Goal: Task Accomplishment & Management: Use online tool/utility

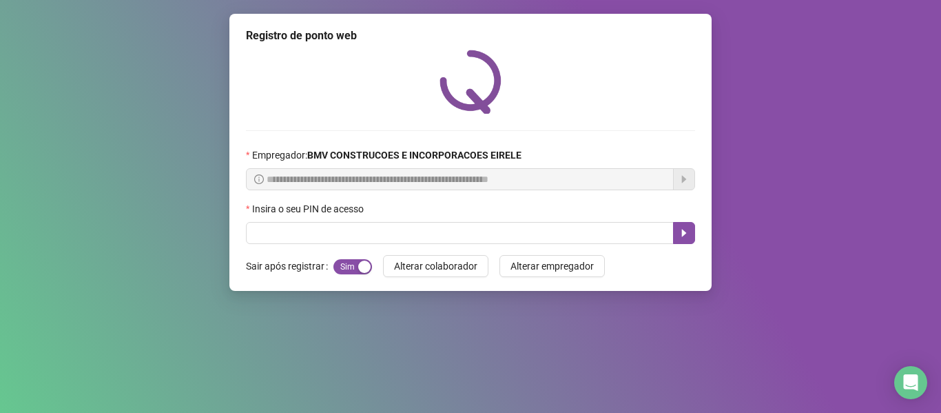
click at [337, 221] on div "Insira o seu PIN de acesso" at bounding box center [470, 211] width 449 height 21
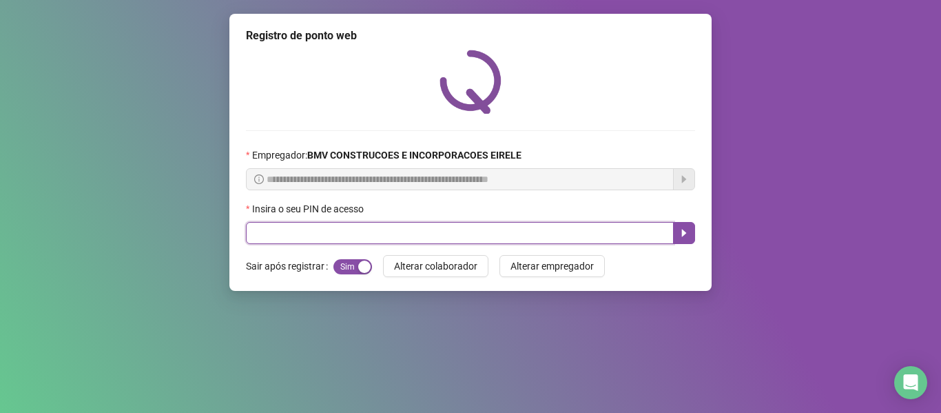
click at [333, 234] on input "text" at bounding box center [460, 233] width 428 height 22
type input "*****"
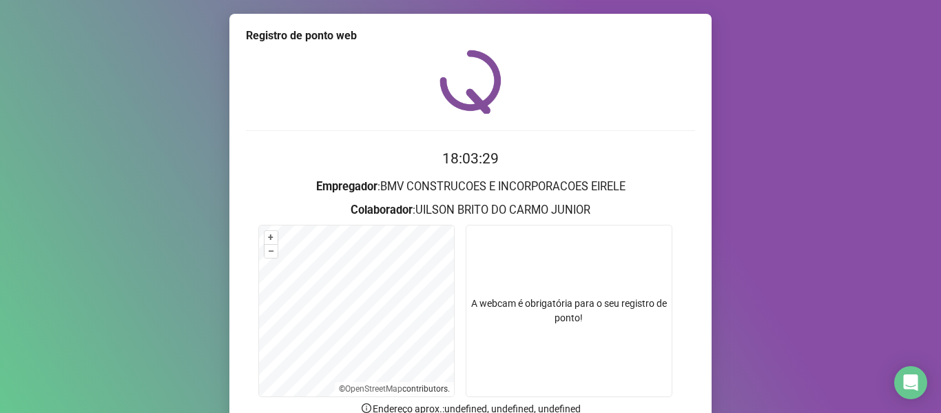
scroll to position [125, 0]
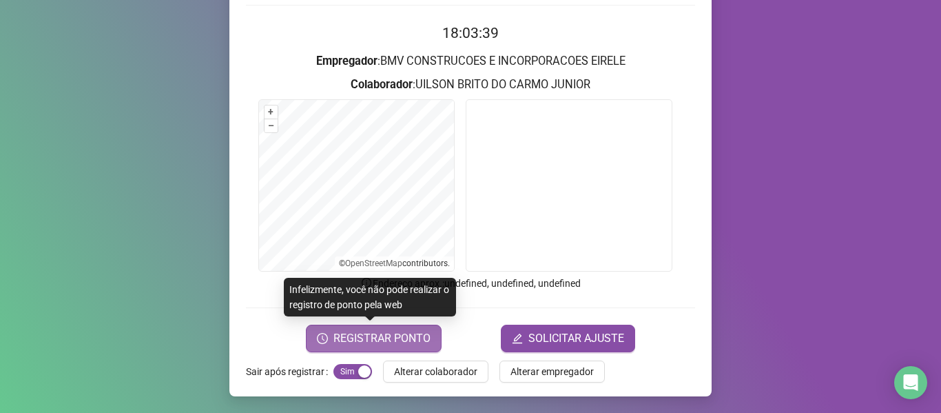
click at [418, 336] on span "REGISTRAR PONTO" at bounding box center [381, 338] width 97 height 17
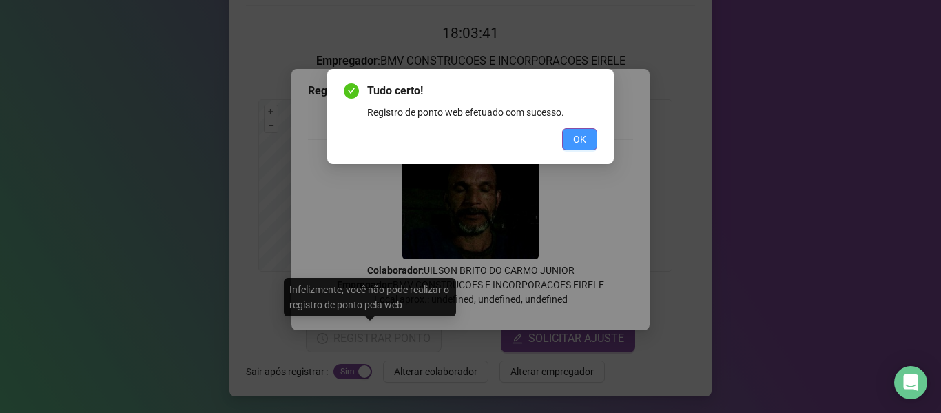
click at [577, 139] on span "OK" at bounding box center [579, 139] width 13 height 15
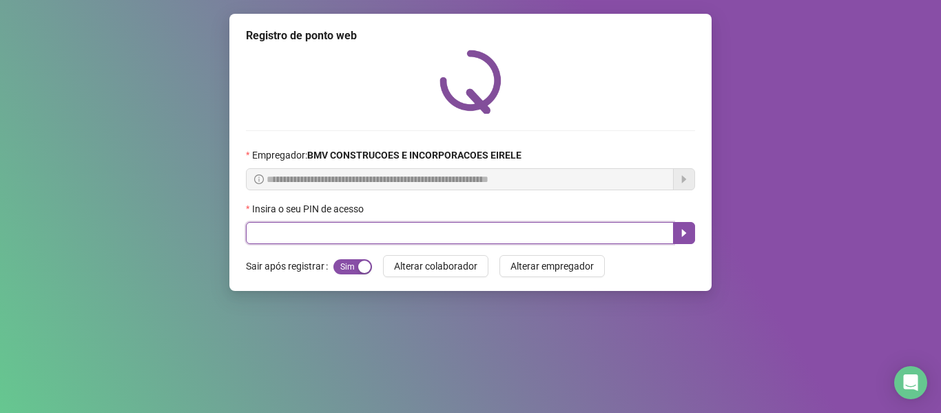
click at [626, 243] on input "text" at bounding box center [460, 233] width 428 height 22
type input "*****"
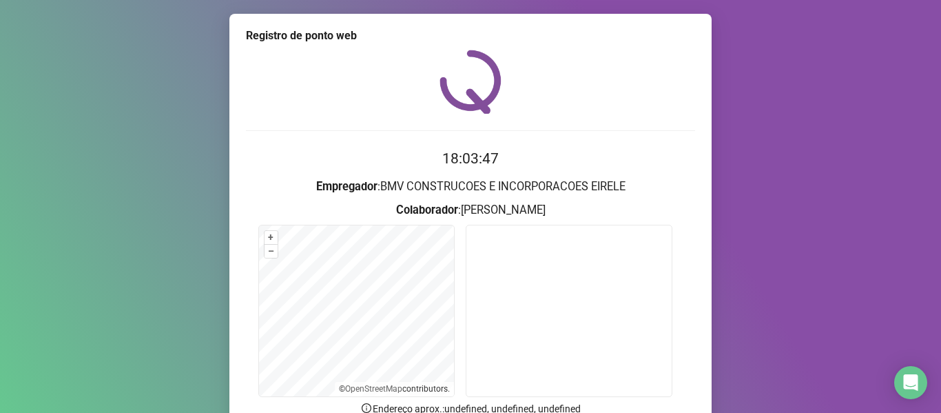
scroll to position [125, 0]
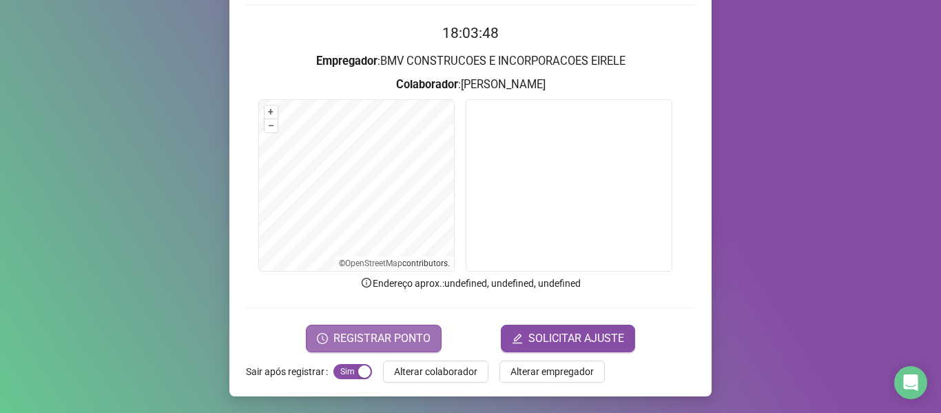
click at [378, 332] on span "REGISTRAR PONTO" at bounding box center [381, 338] width 97 height 17
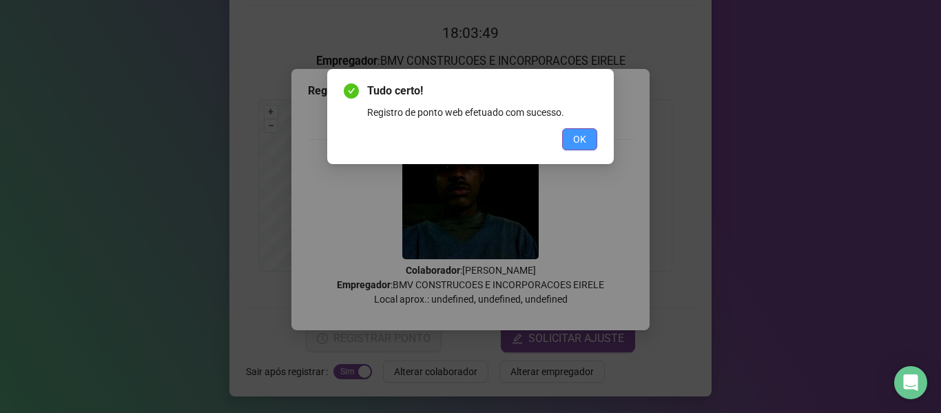
click at [580, 133] on span "OK" at bounding box center [579, 139] width 13 height 15
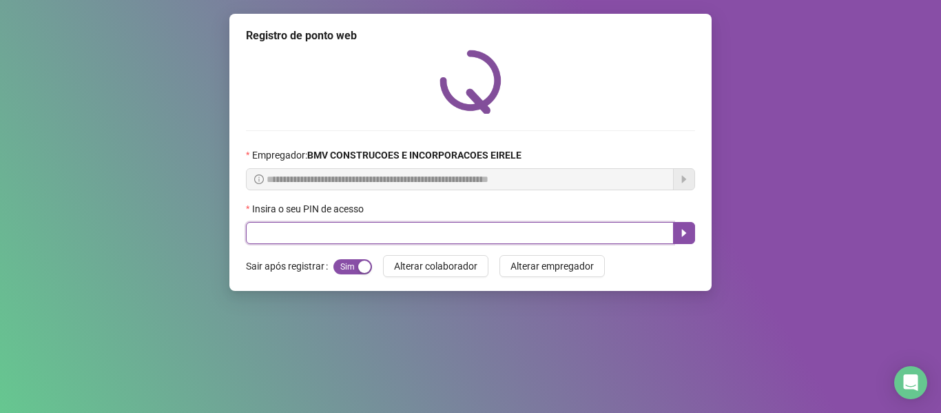
click at [624, 234] on input "text" at bounding box center [460, 233] width 428 height 22
type input "*****"
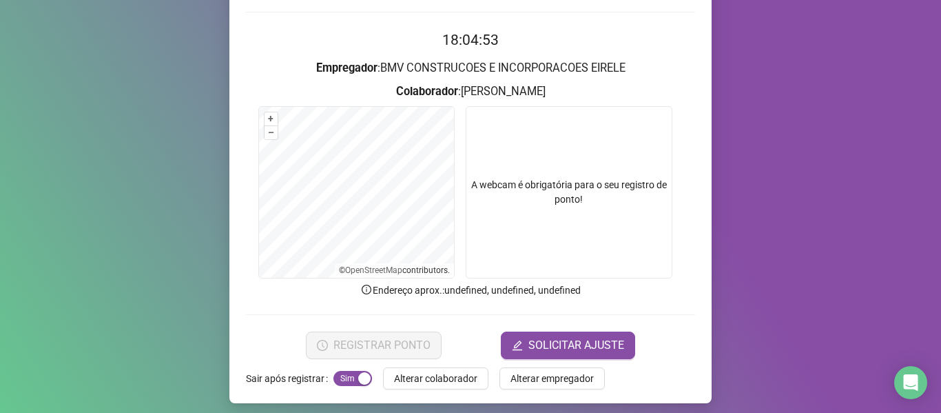
scroll to position [125, 0]
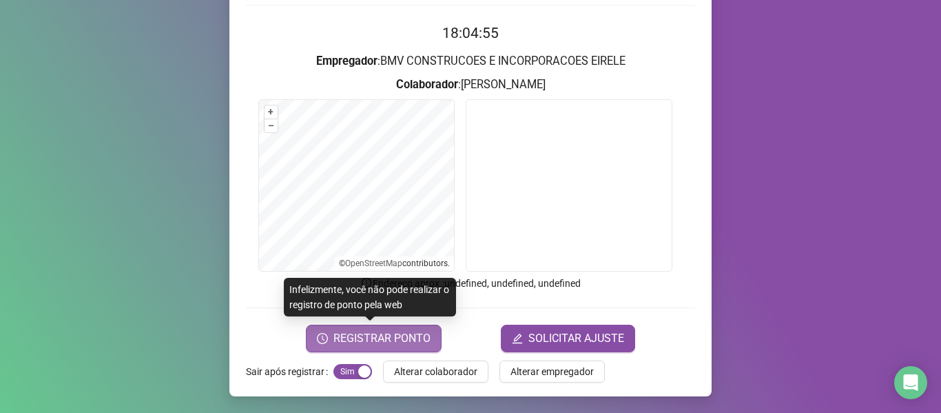
click at [349, 336] on span "REGISTRAR PONTO" at bounding box center [381, 338] width 97 height 17
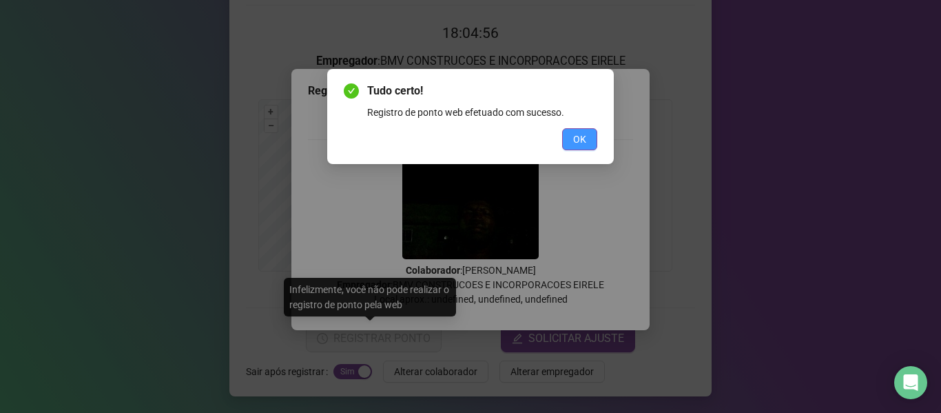
click at [590, 140] on button "OK" at bounding box center [579, 139] width 35 height 22
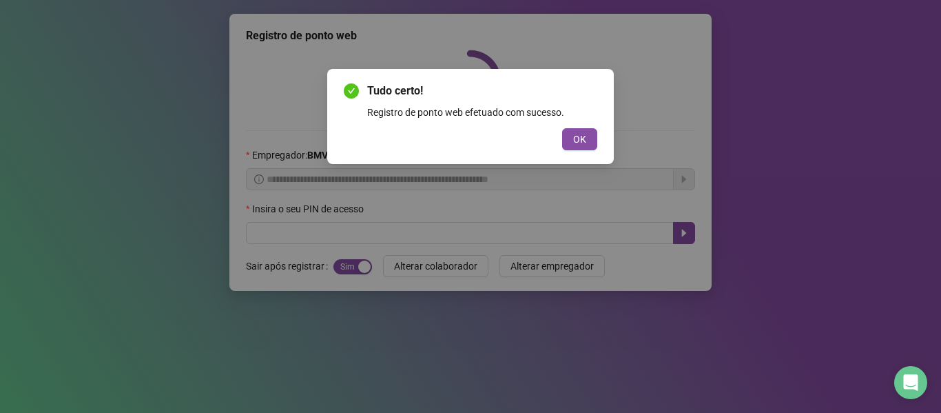
scroll to position [0, 0]
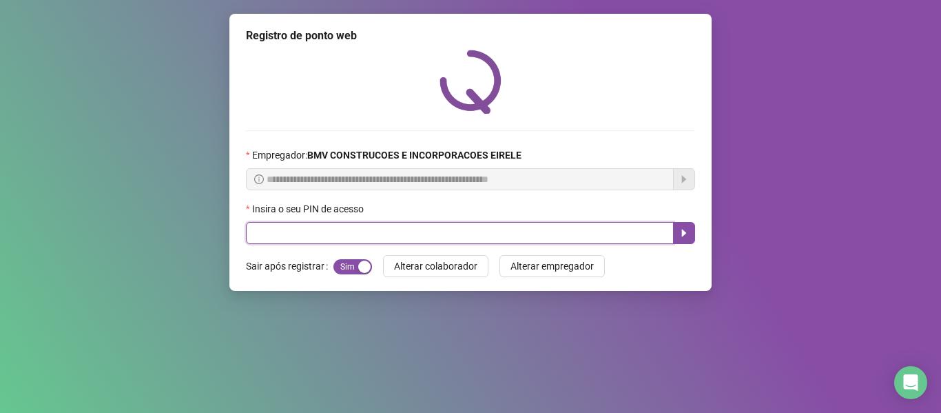
click at [638, 235] on input "text" at bounding box center [460, 233] width 428 height 22
type input "*"
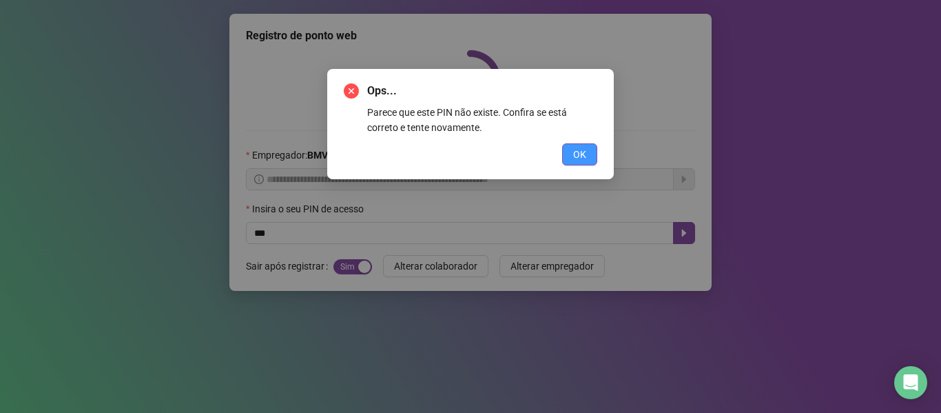
click at [591, 152] on button "OK" at bounding box center [579, 154] width 35 height 22
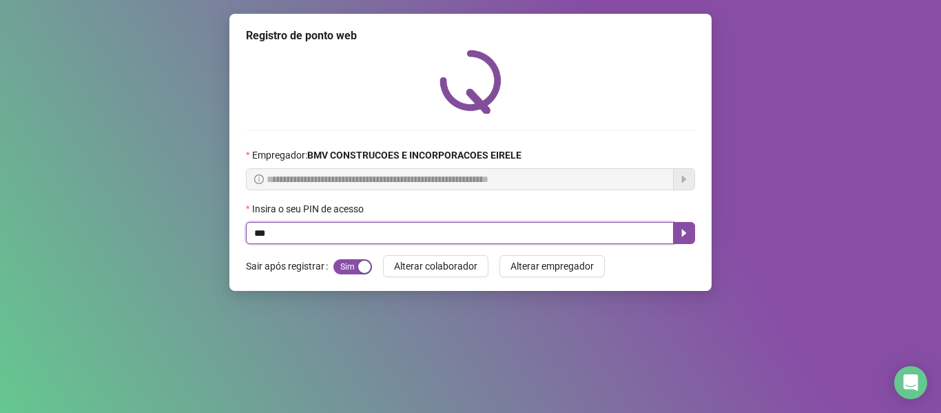
click at [552, 241] on input "***" at bounding box center [460, 233] width 428 height 22
type input "*****"
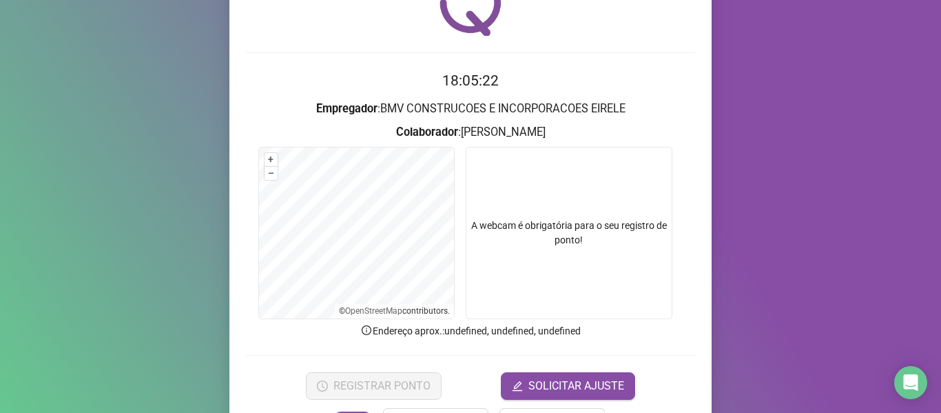
scroll to position [125, 0]
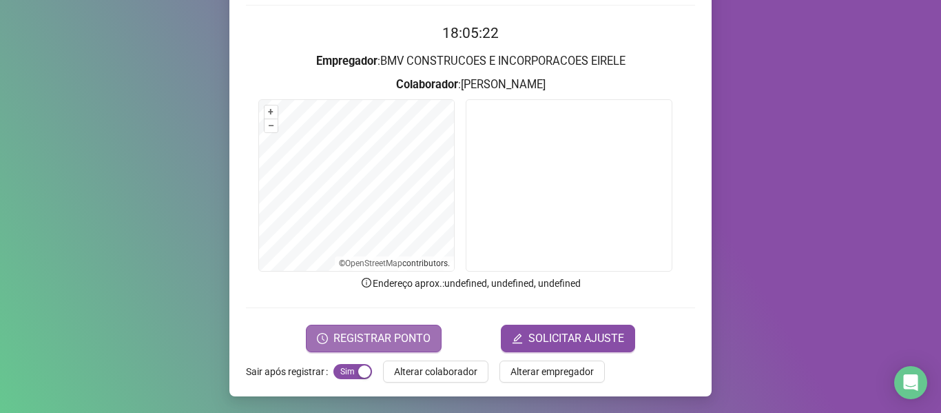
click at [383, 327] on button "REGISTRAR PONTO" at bounding box center [374, 338] width 136 height 28
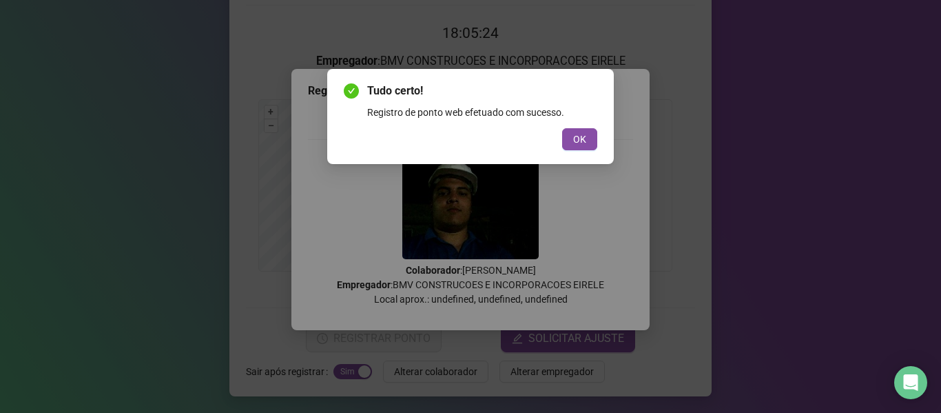
click at [577, 150] on div "Tudo certo! Registro de ponto web efetuado com sucesso. OK" at bounding box center [470, 116] width 287 height 95
click at [584, 134] on span "OK" at bounding box center [579, 139] width 13 height 15
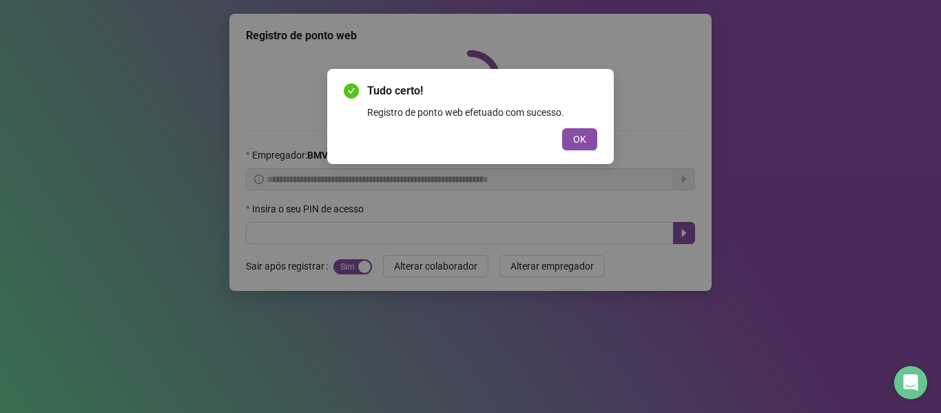
scroll to position [0, 0]
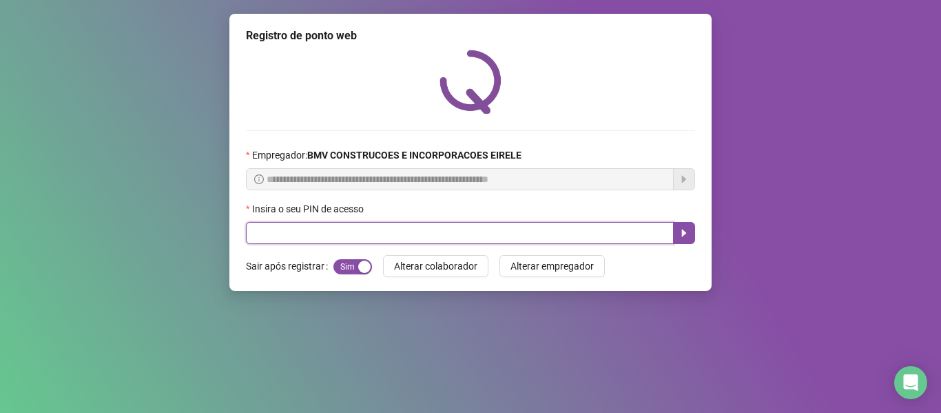
click at [625, 243] on input "text" at bounding box center [460, 233] width 428 height 22
type input "*****"
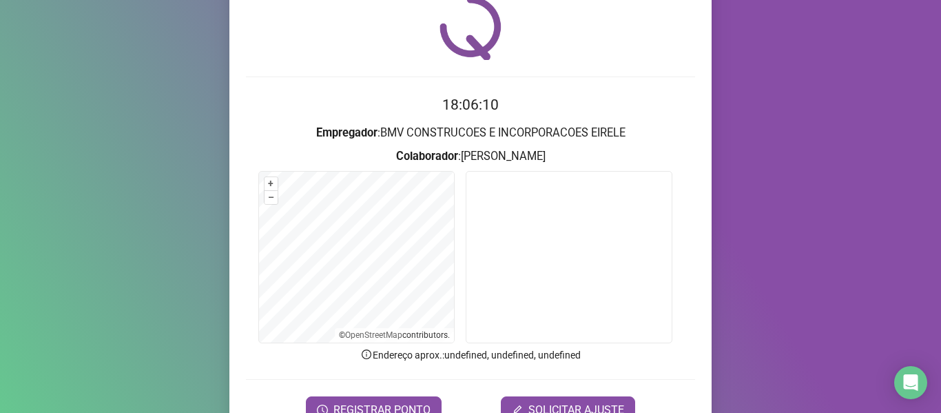
scroll to position [125, 0]
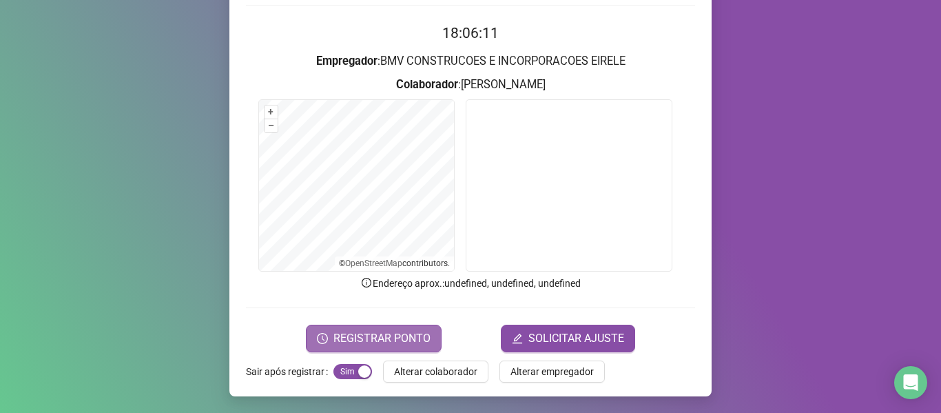
click at [387, 341] on span "REGISTRAR PONTO" at bounding box center [381, 338] width 97 height 17
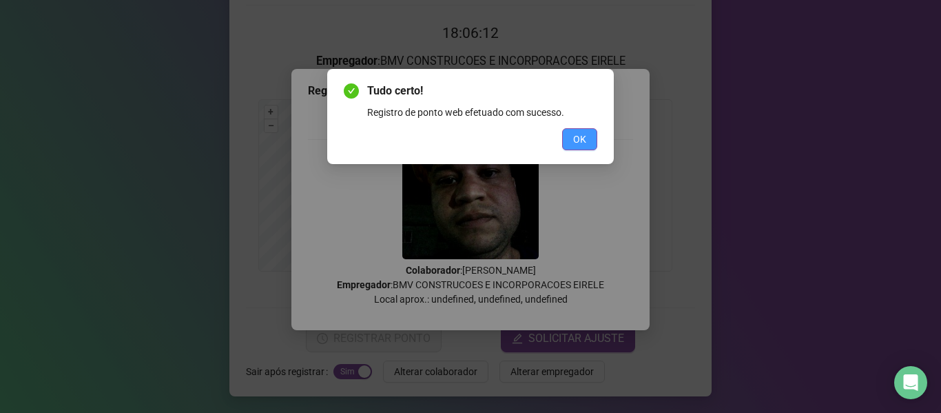
click at [574, 145] on span "OK" at bounding box center [579, 139] width 13 height 15
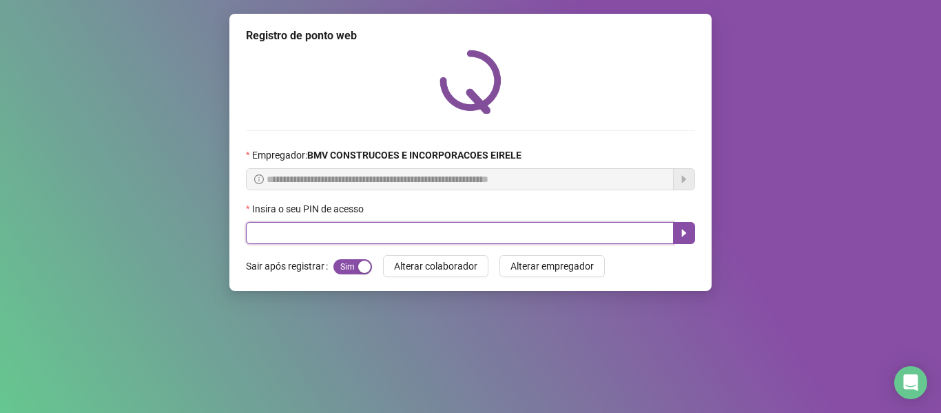
click at [591, 226] on input "text" at bounding box center [460, 233] width 428 height 22
type input "*****"
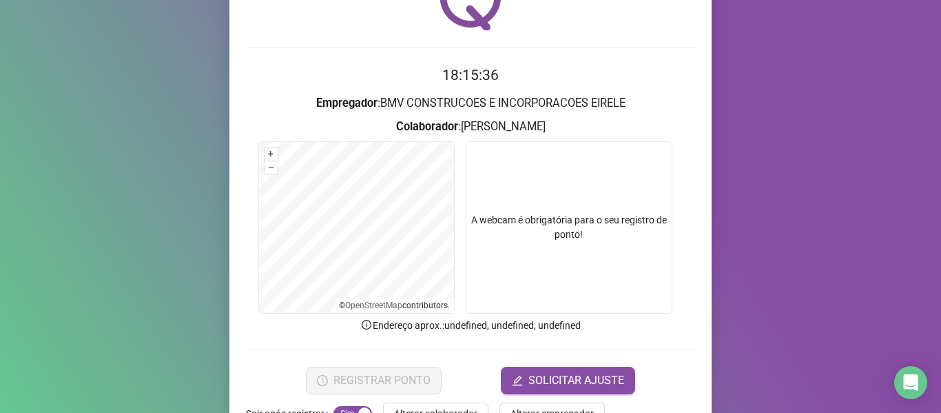
scroll to position [125, 0]
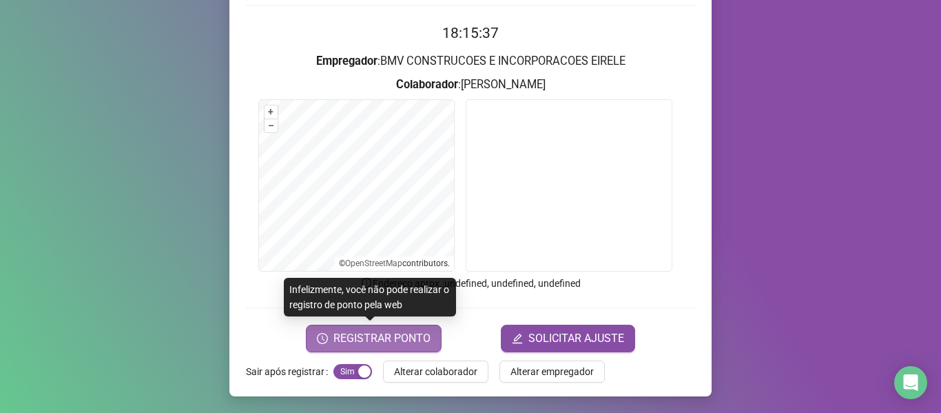
click at [414, 345] on span "REGISTRAR PONTO" at bounding box center [381, 338] width 97 height 17
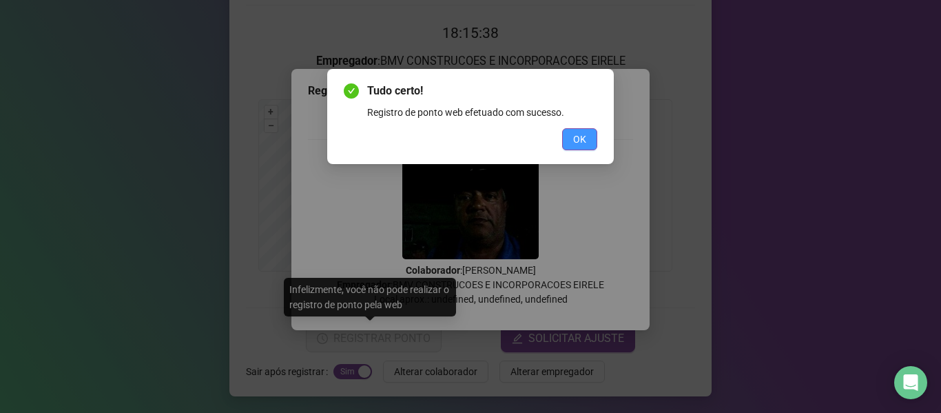
click at [573, 143] on span "OK" at bounding box center [579, 139] width 13 height 15
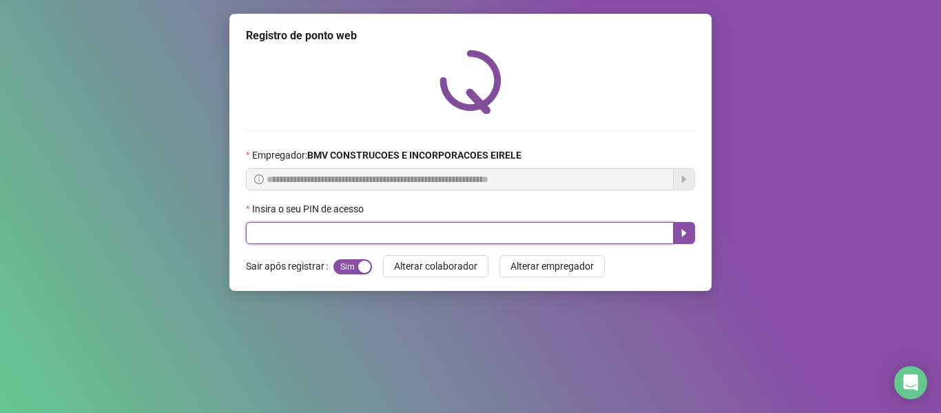
click at [590, 224] on input "text" at bounding box center [460, 233] width 428 height 22
click at [262, 228] on input "text" at bounding box center [460, 233] width 428 height 22
type input "*****"
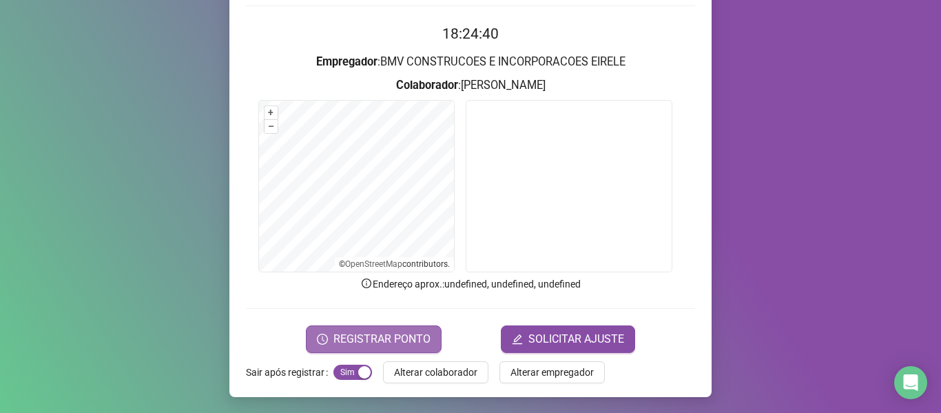
scroll to position [125, 0]
click at [356, 341] on span "REGISTRAR PONTO" at bounding box center [381, 338] width 97 height 17
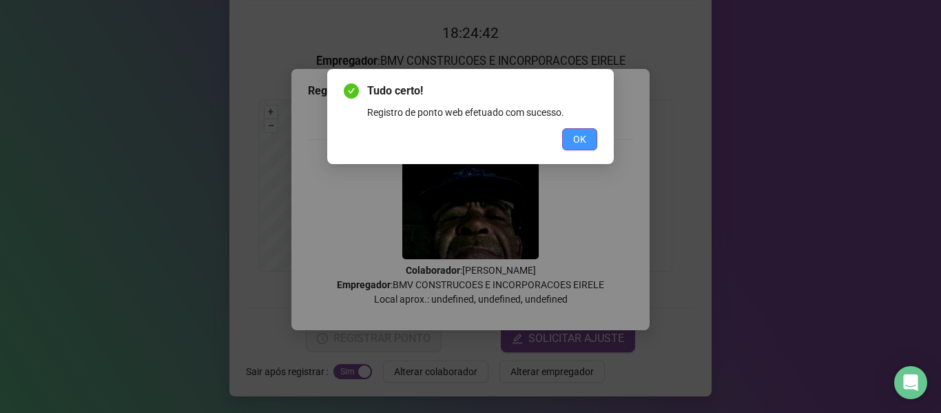
click at [572, 145] on button "OK" at bounding box center [579, 139] width 35 height 22
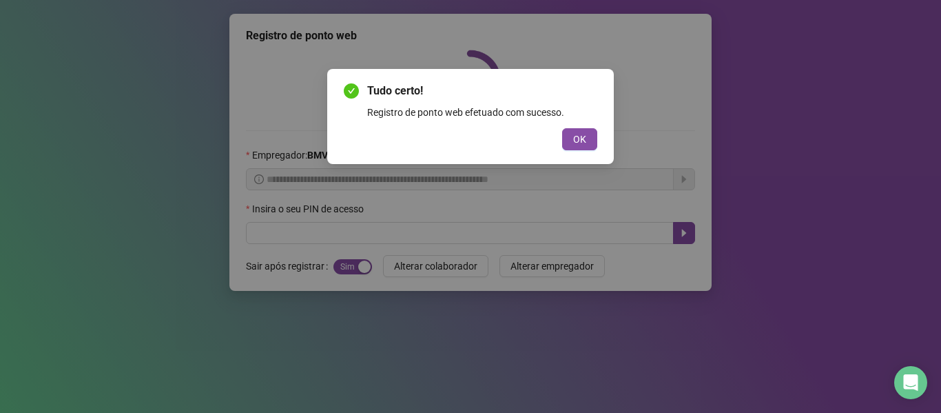
scroll to position [0, 0]
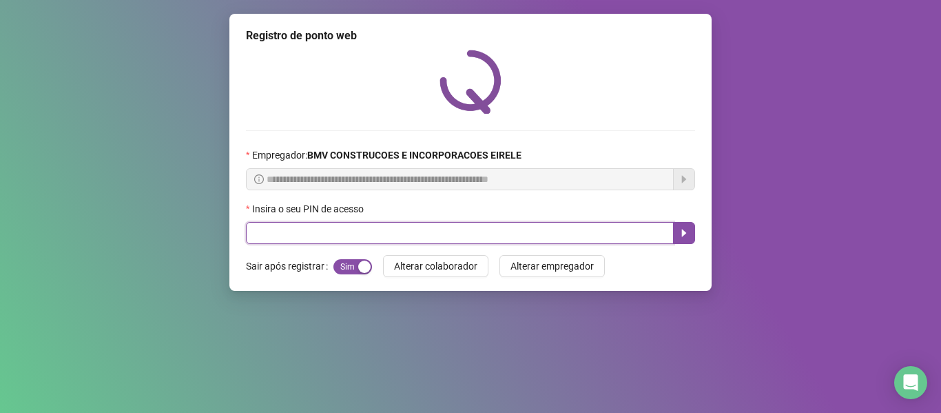
click at [573, 231] on input "text" at bounding box center [460, 233] width 428 height 22
type input "*****"
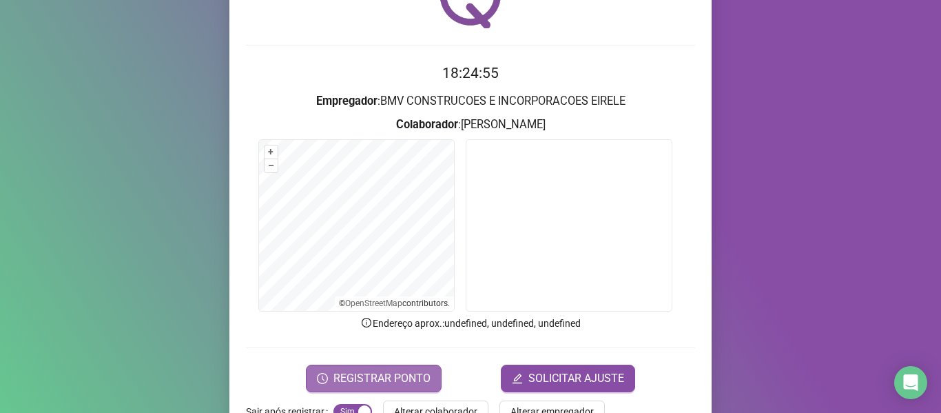
scroll to position [125, 0]
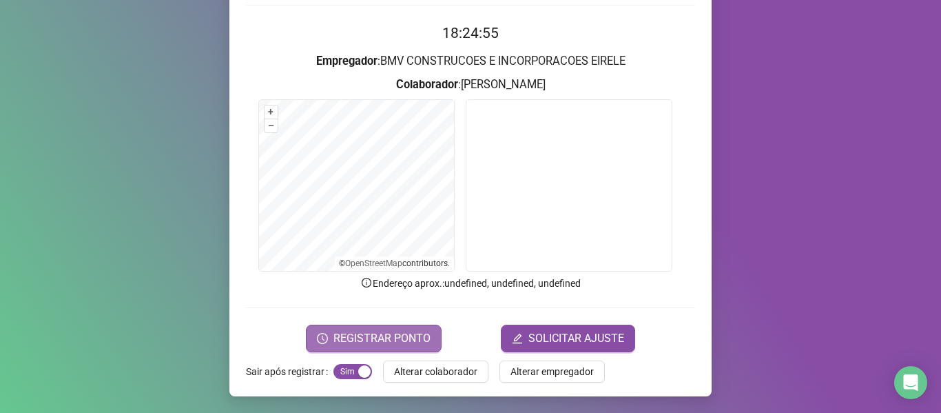
click at [382, 337] on span "REGISTRAR PONTO" at bounding box center [381, 338] width 97 height 17
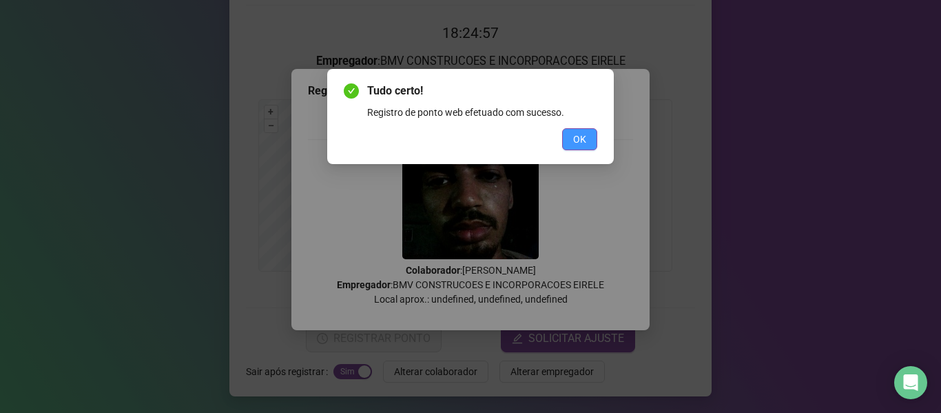
click at [589, 143] on button "OK" at bounding box center [579, 139] width 35 height 22
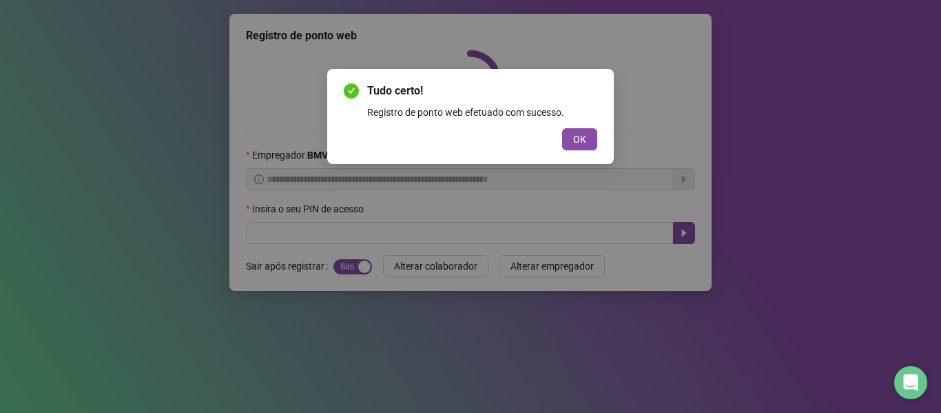
scroll to position [0, 0]
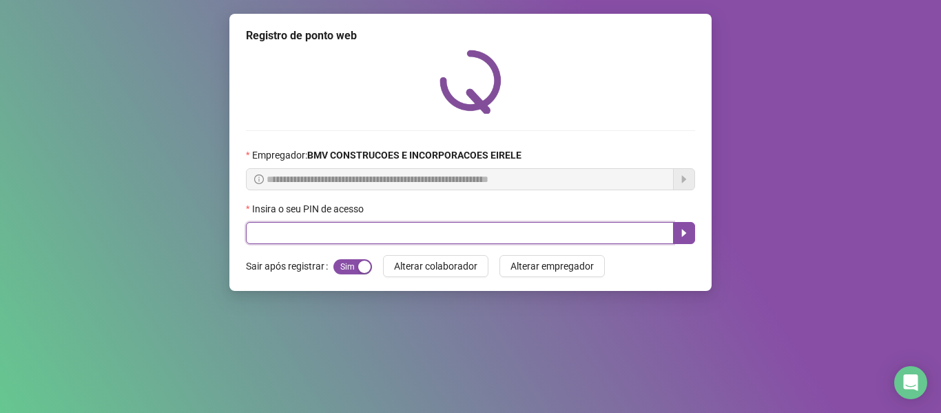
click at [607, 230] on input "text" at bounding box center [460, 233] width 428 height 22
type input "*****"
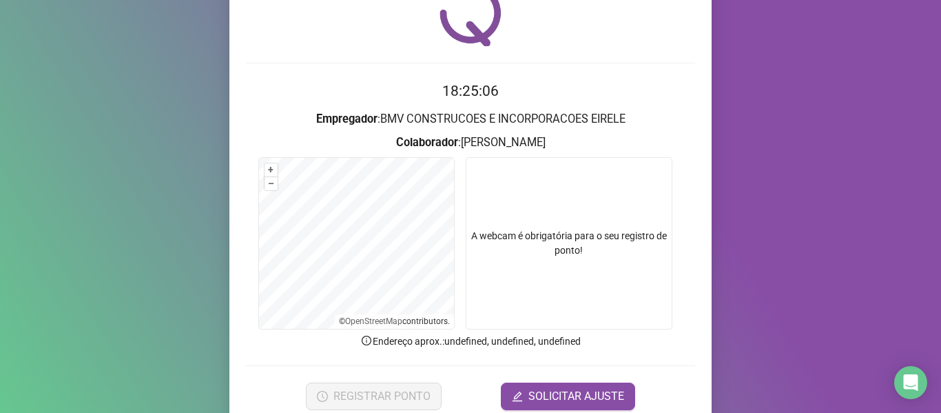
scroll to position [125, 0]
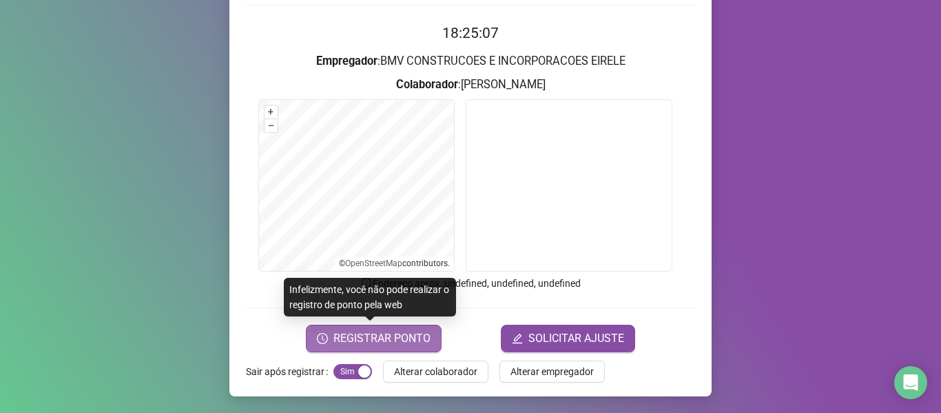
click at [346, 340] on span "REGISTRAR PONTO" at bounding box center [381, 338] width 97 height 17
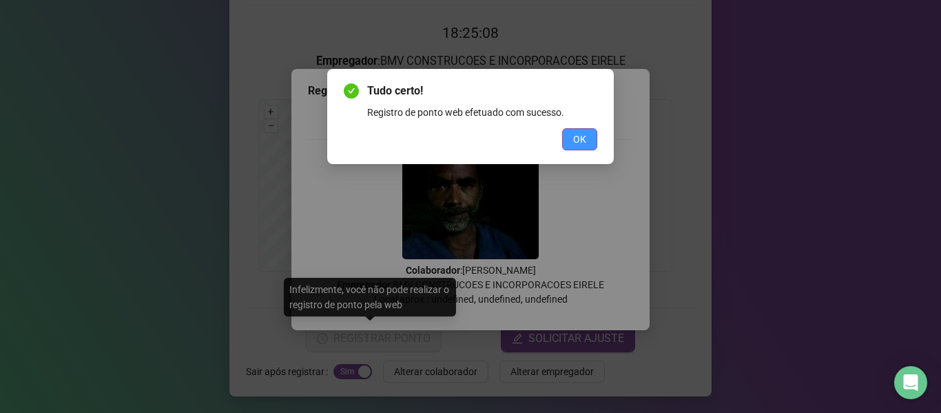
click at [577, 139] on span "OK" at bounding box center [579, 139] width 13 height 15
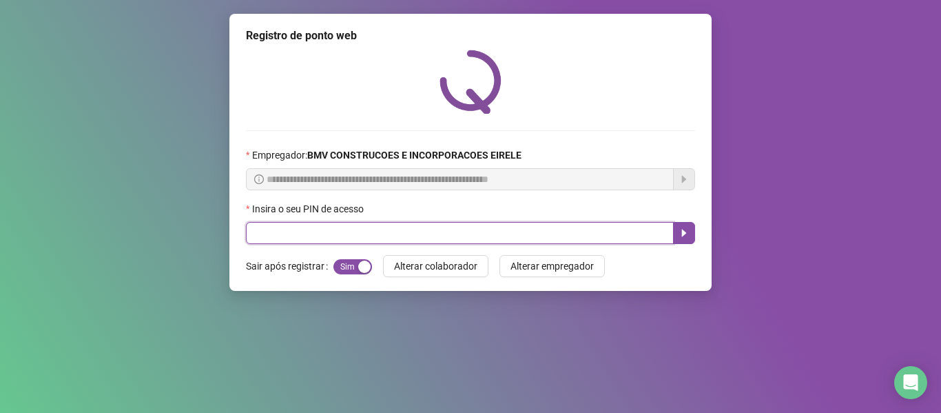
click at [607, 240] on input "text" at bounding box center [460, 233] width 428 height 22
type input "*****"
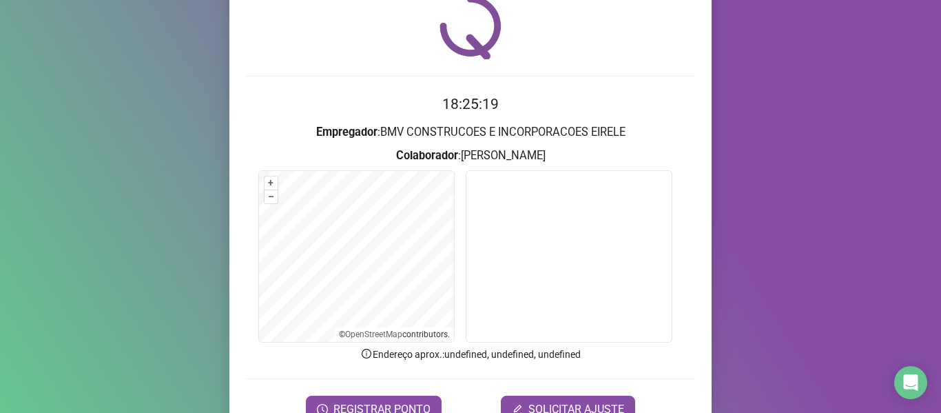
scroll to position [125, 0]
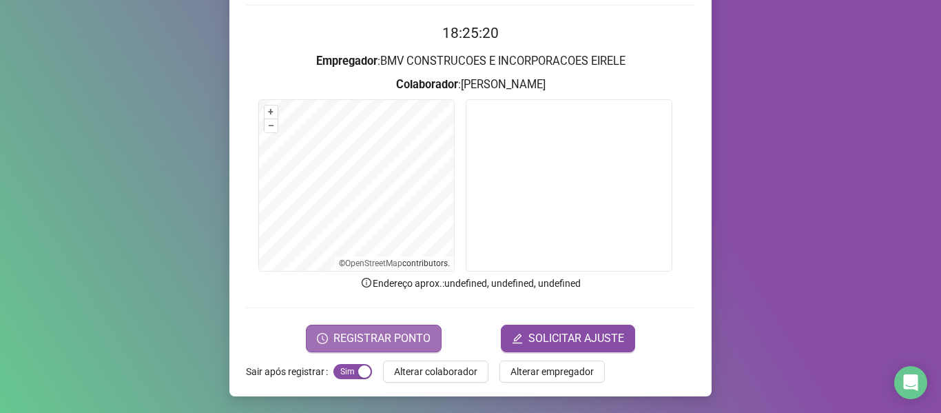
click at [407, 332] on span "REGISTRAR PONTO" at bounding box center [381, 338] width 97 height 17
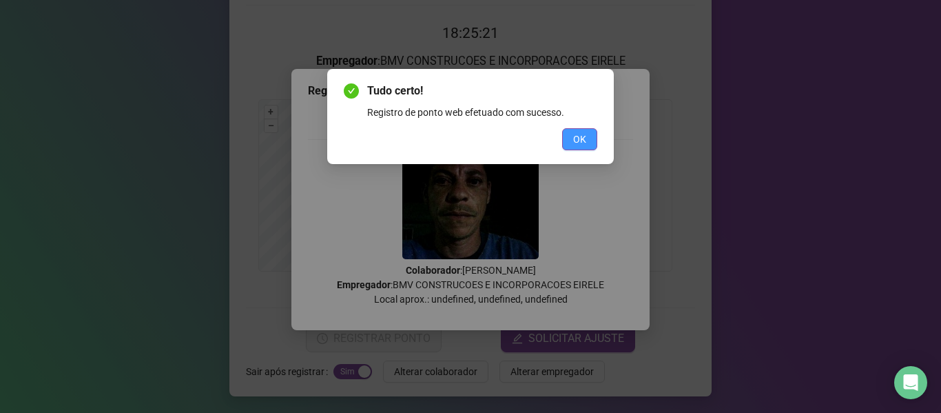
click at [575, 143] on span "OK" at bounding box center [579, 139] width 13 height 15
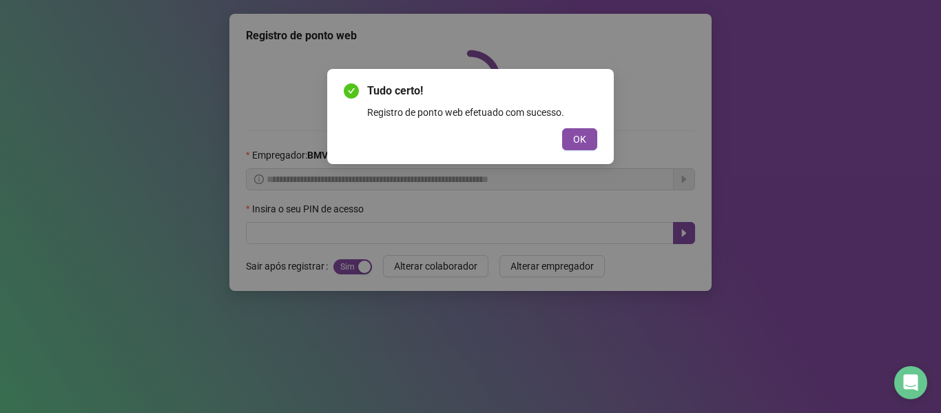
scroll to position [0, 0]
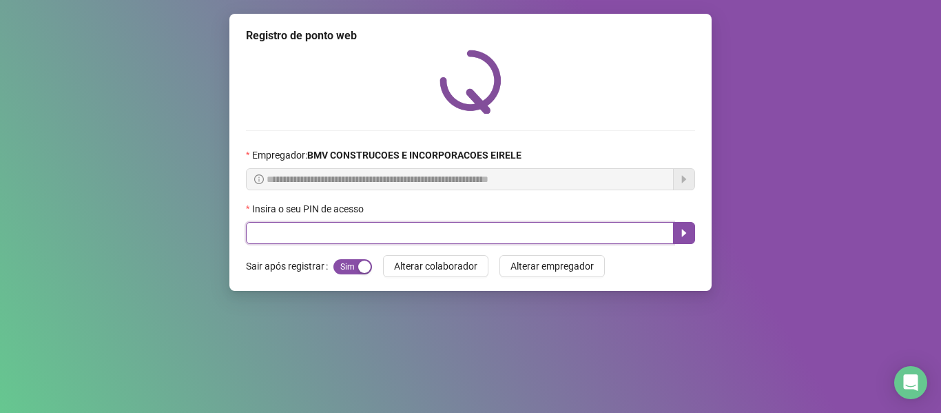
click at [626, 239] on input "text" at bounding box center [460, 233] width 428 height 22
type input "*****"
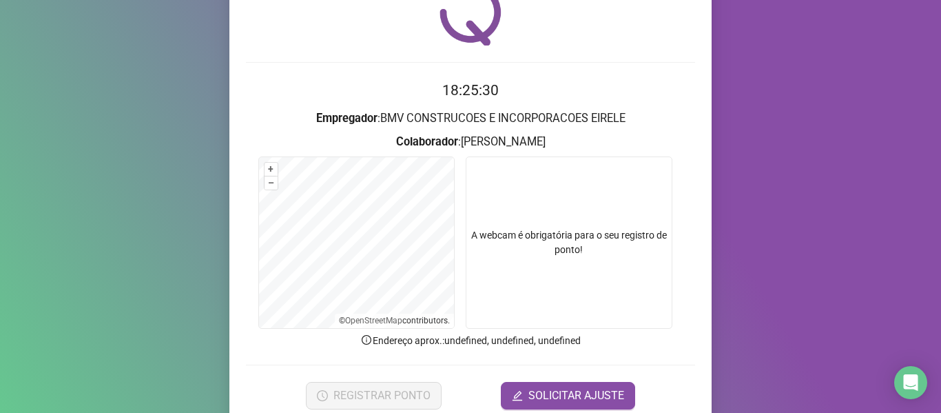
scroll to position [125, 0]
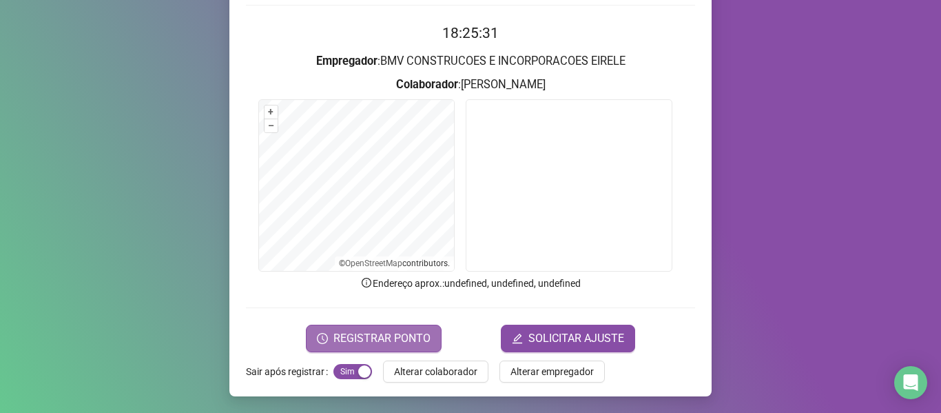
click at [387, 333] on span "REGISTRAR PONTO" at bounding box center [381, 338] width 97 height 17
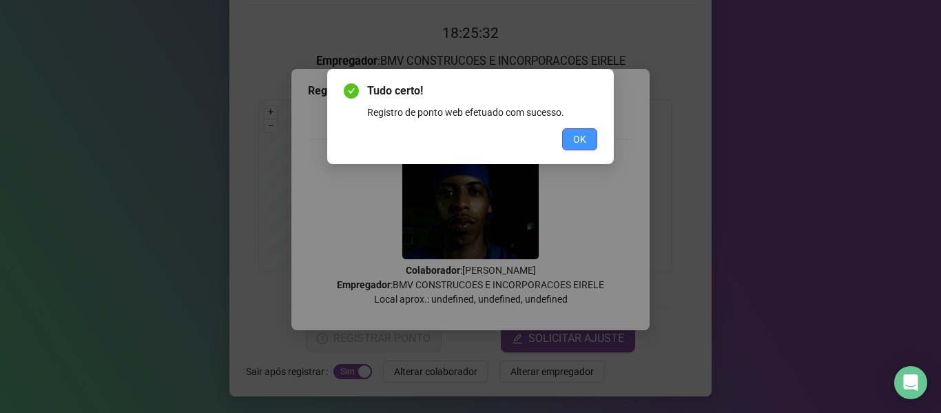
click at [586, 138] on button "OK" at bounding box center [579, 139] width 35 height 22
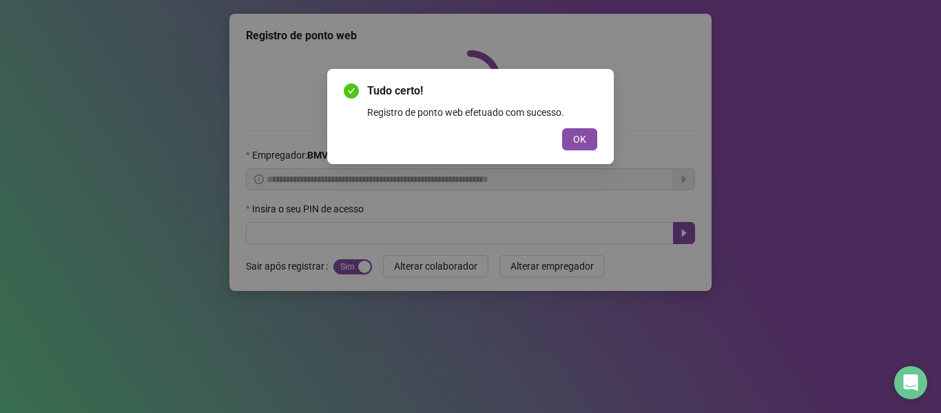
scroll to position [0, 0]
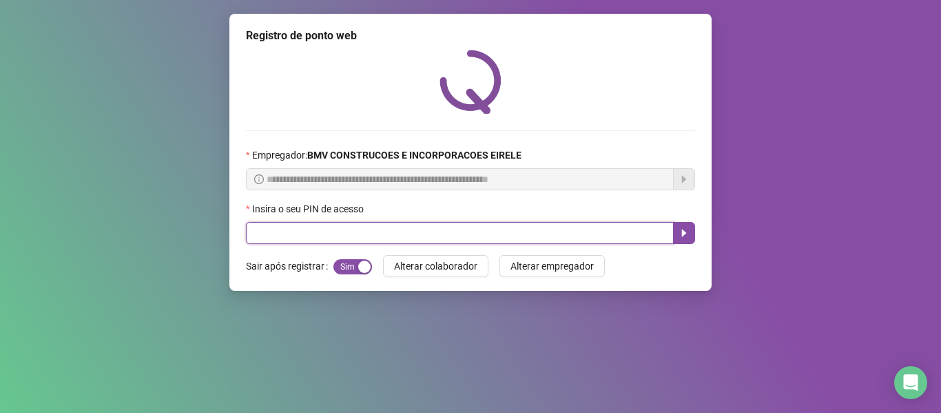
click at [570, 230] on input "text" at bounding box center [460, 233] width 428 height 22
type input "*****"
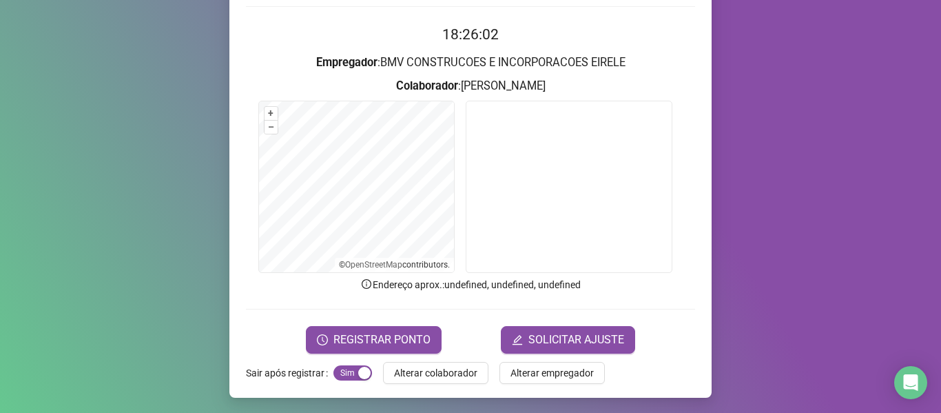
scroll to position [125, 0]
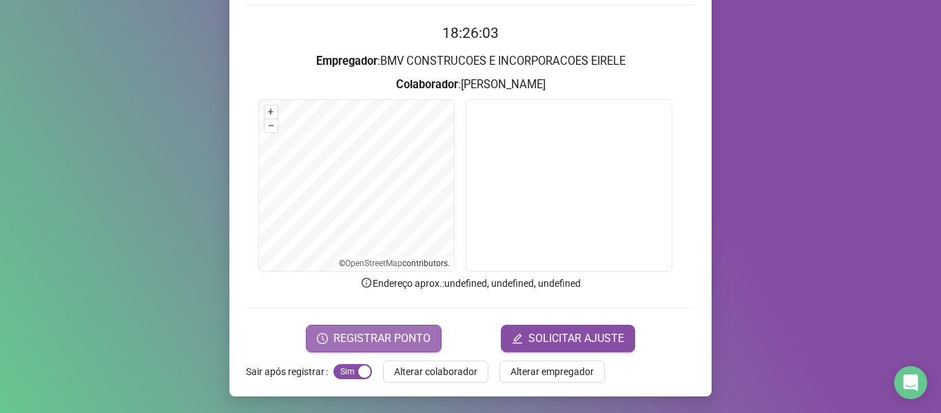
click at [417, 341] on span "REGISTRAR PONTO" at bounding box center [381, 338] width 97 height 17
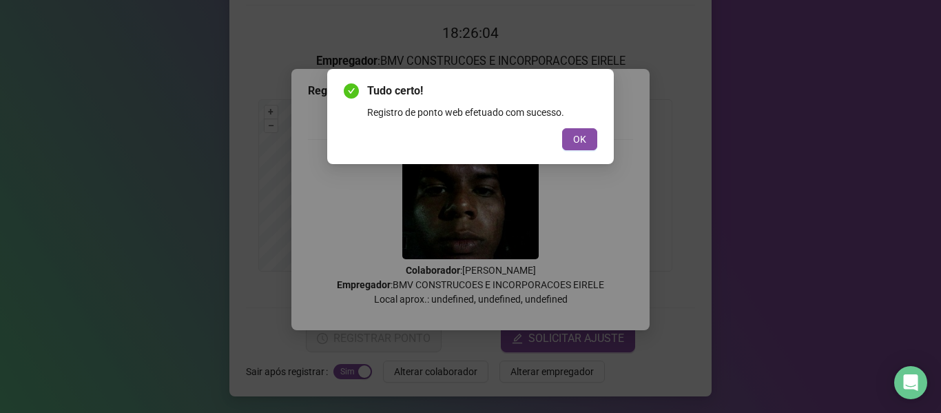
click at [579, 150] on div "Tudo certo! Registro de ponto web efetuado com sucesso. OK" at bounding box center [470, 116] width 287 height 95
click at [579, 145] on span "OK" at bounding box center [579, 139] width 13 height 15
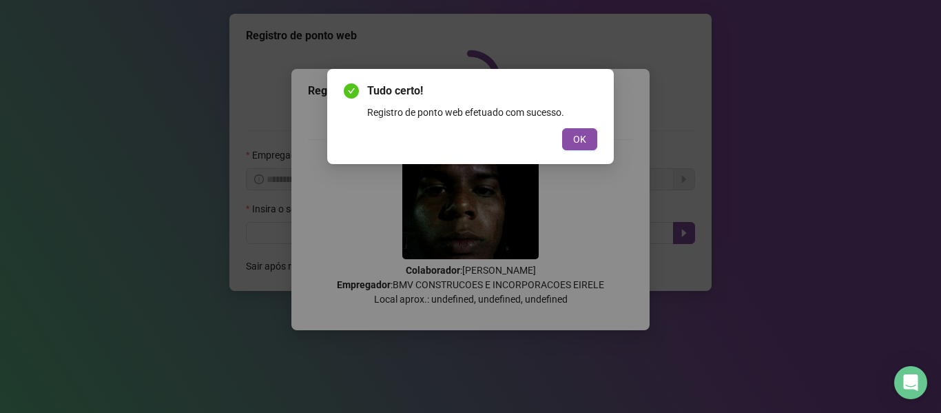
scroll to position [0, 0]
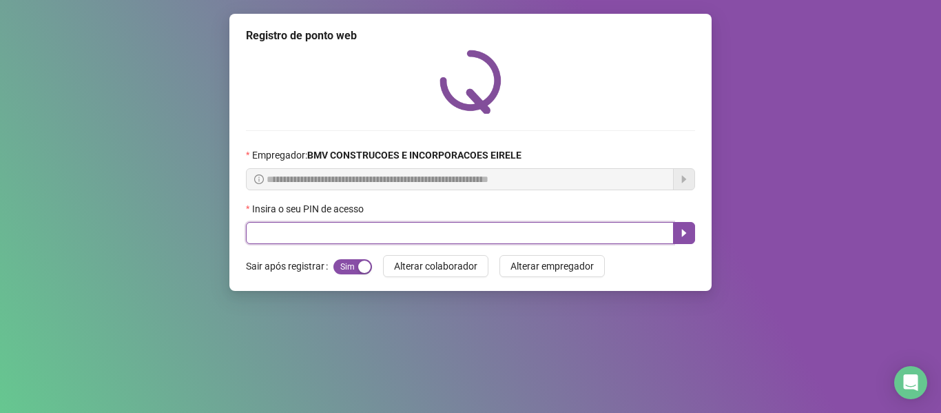
click at [624, 234] on input "text" at bounding box center [460, 233] width 428 height 22
type input "*****"
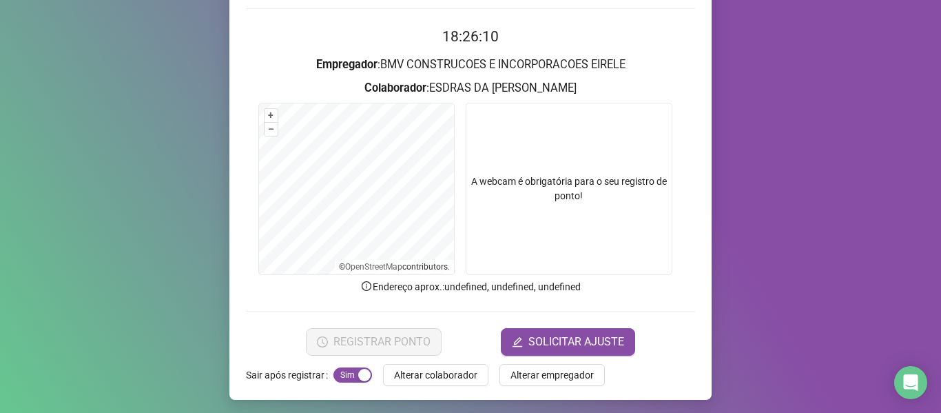
scroll to position [125, 0]
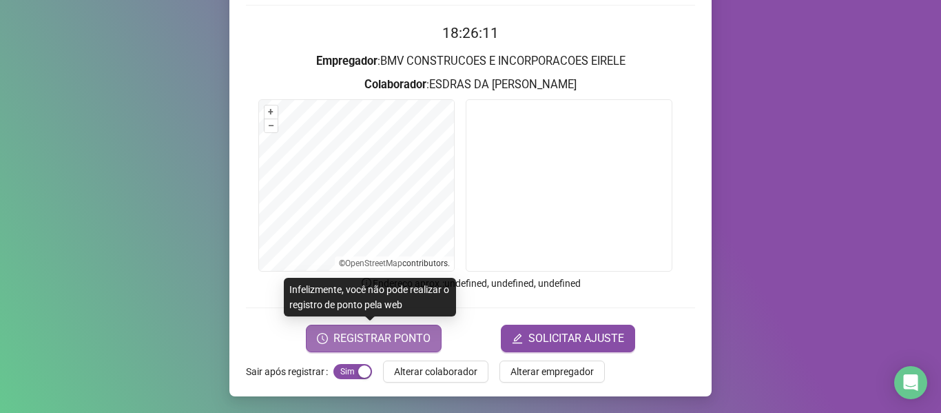
click at [388, 344] on span "REGISTRAR PONTO" at bounding box center [381, 338] width 97 height 17
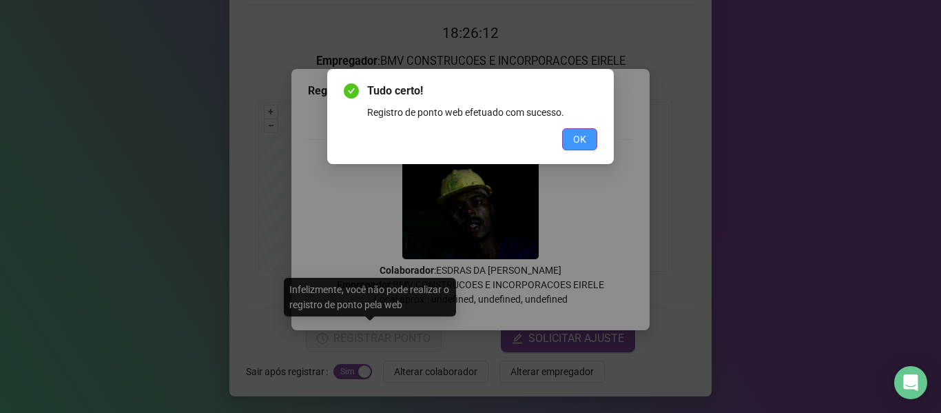
click at [572, 142] on button "OK" at bounding box center [579, 139] width 35 height 22
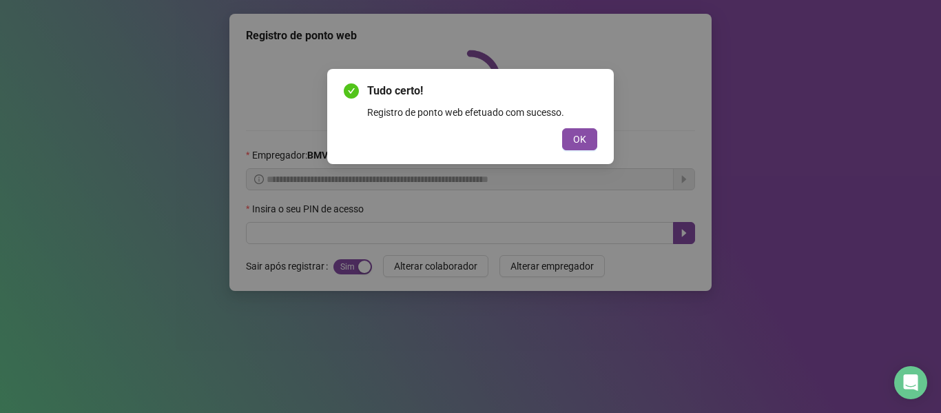
scroll to position [0, 0]
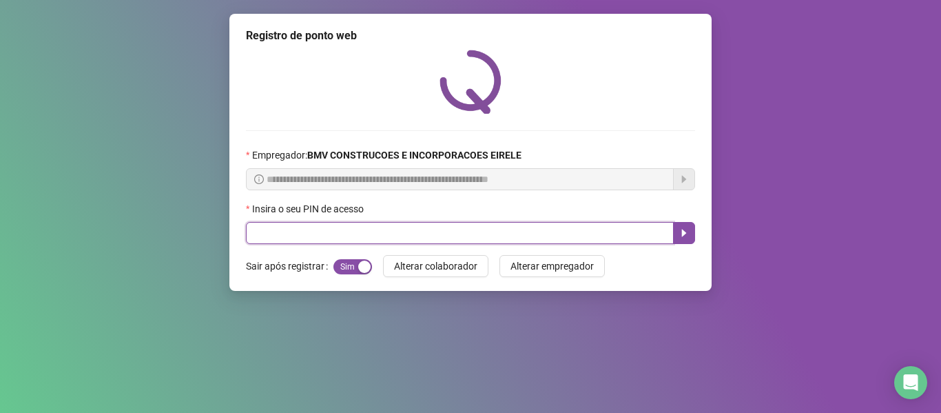
click at [542, 228] on input "text" at bounding box center [460, 233] width 428 height 22
type input "*****"
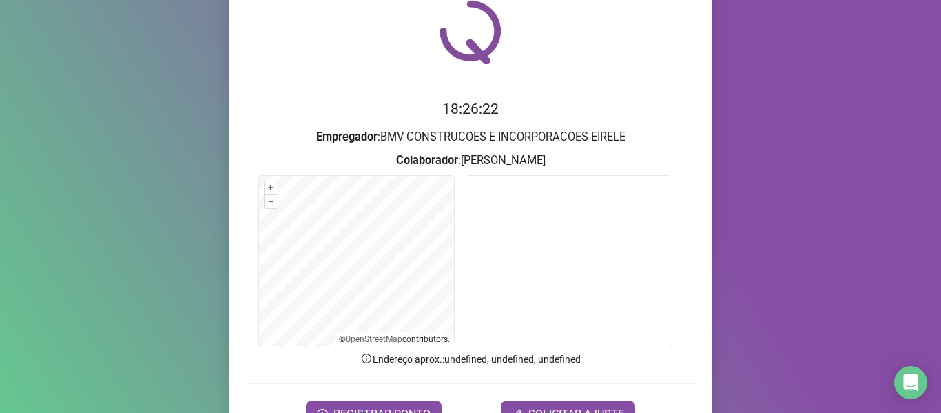
scroll to position [125, 0]
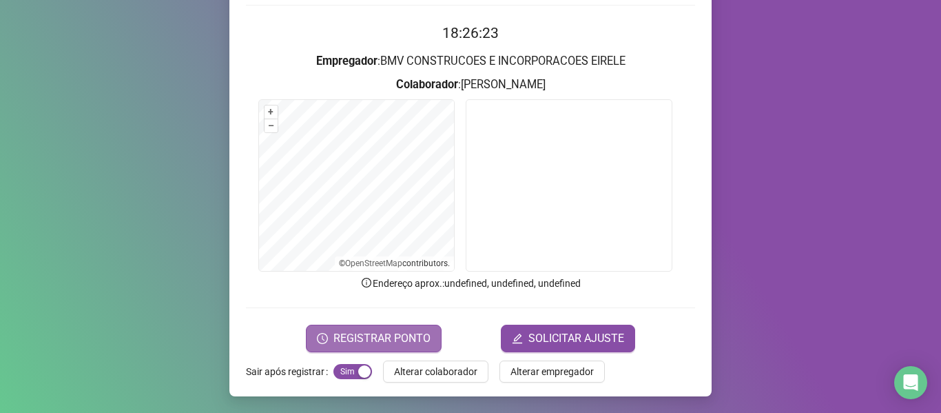
click at [391, 327] on button "REGISTRAR PONTO" at bounding box center [374, 338] width 136 height 28
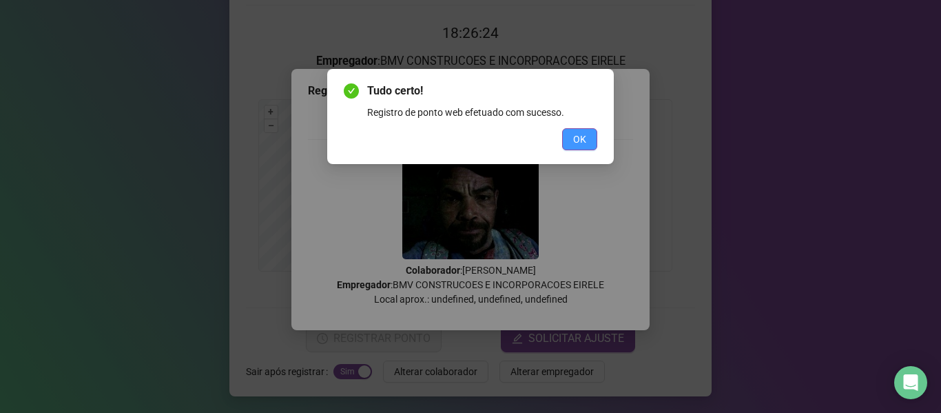
click at [570, 137] on button "OK" at bounding box center [579, 139] width 35 height 22
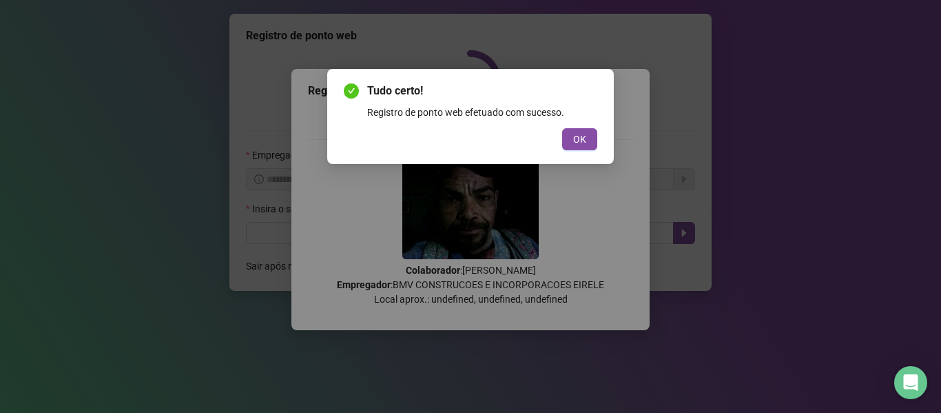
scroll to position [0, 0]
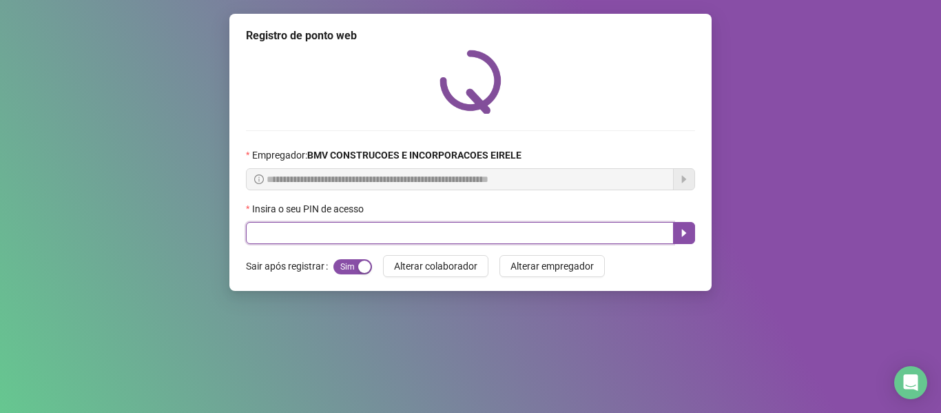
click at [570, 230] on input "text" at bounding box center [460, 233] width 428 height 22
type input "*****"
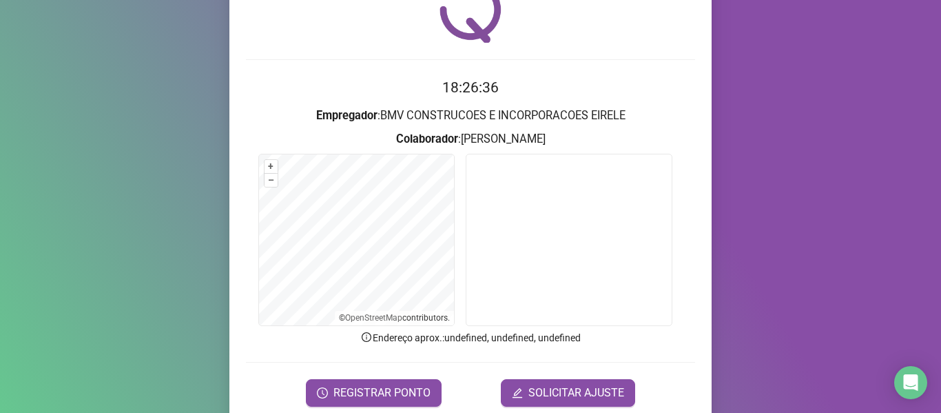
scroll to position [125, 0]
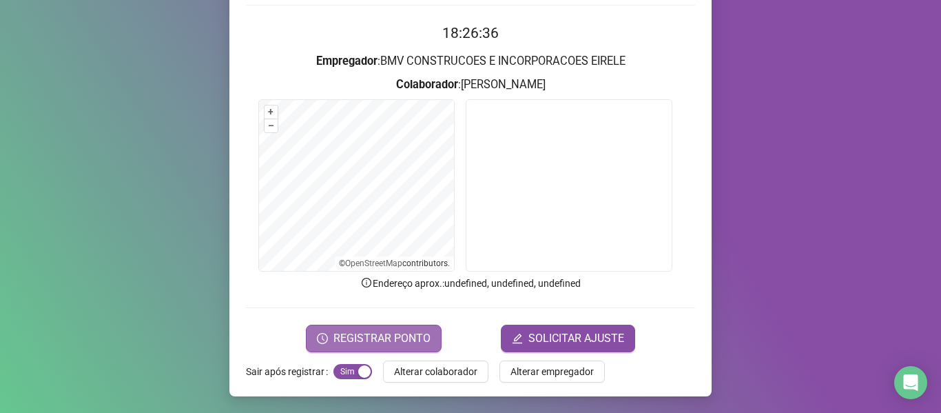
click at [400, 330] on span "REGISTRAR PONTO" at bounding box center [381, 338] width 97 height 17
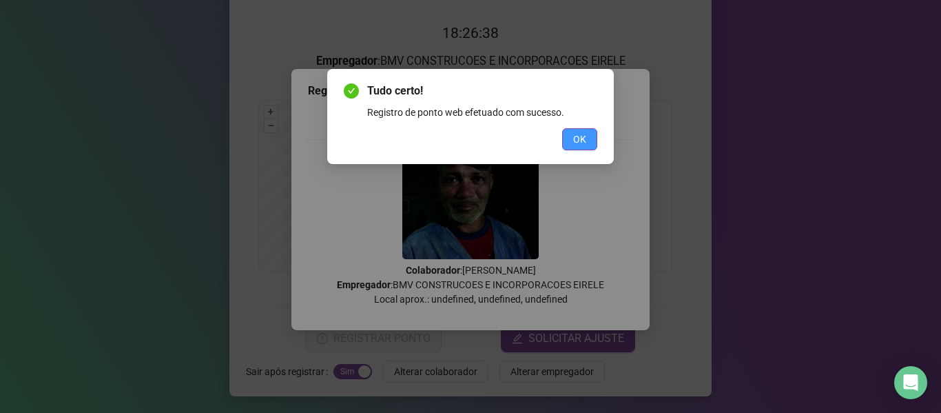
click at [585, 132] on span "OK" at bounding box center [579, 139] width 13 height 15
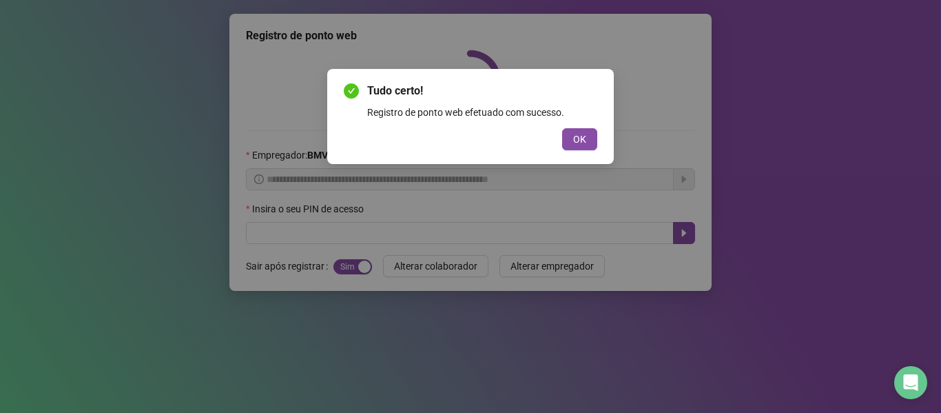
scroll to position [0, 0]
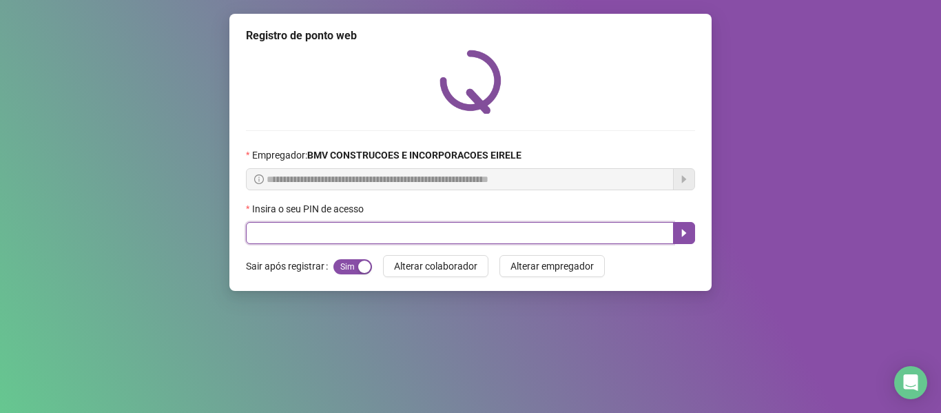
click at [555, 231] on input "text" at bounding box center [460, 233] width 428 height 22
type input "*****"
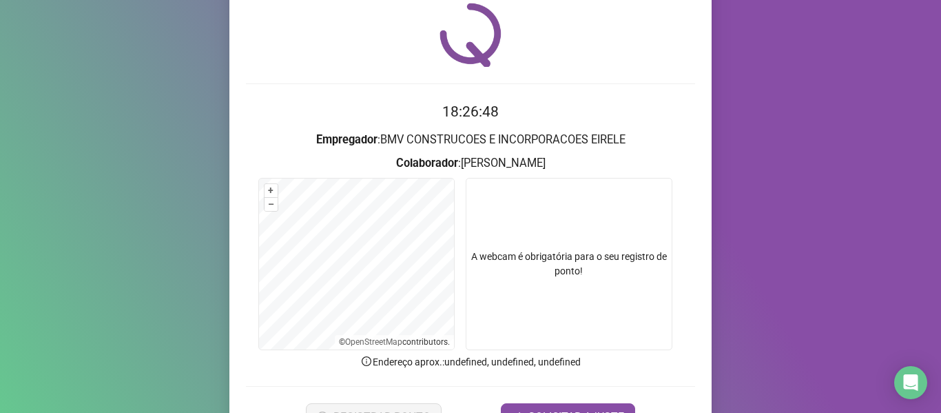
scroll to position [125, 0]
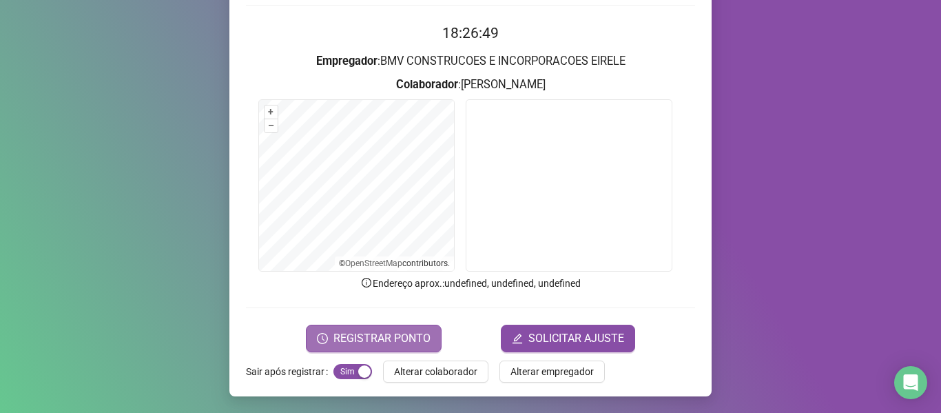
click at [366, 331] on span "REGISTRAR PONTO" at bounding box center [381, 338] width 97 height 17
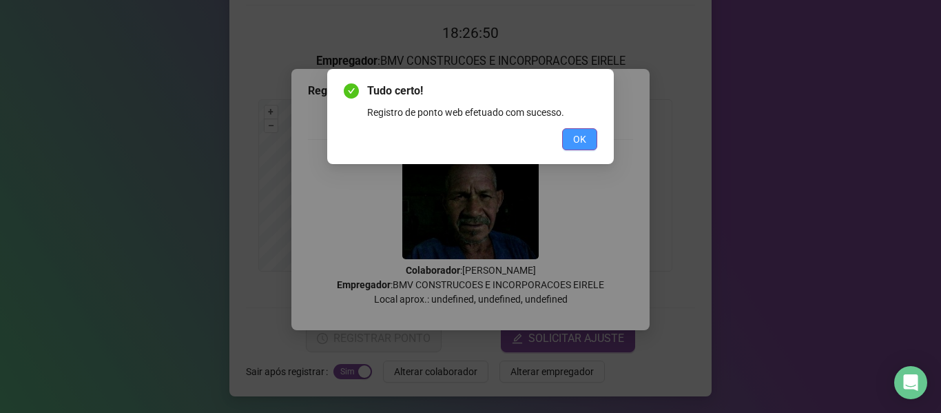
click at [587, 142] on button "OK" at bounding box center [579, 139] width 35 height 22
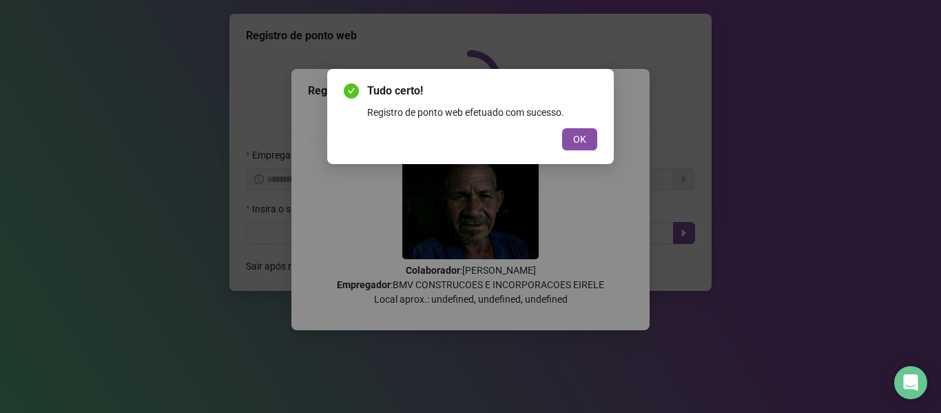
scroll to position [0, 0]
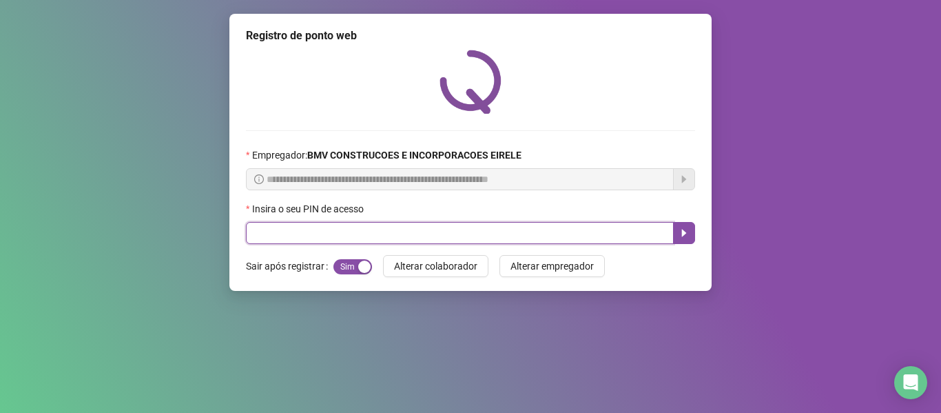
click at [616, 224] on input "text" at bounding box center [460, 233] width 428 height 22
type input "*****"
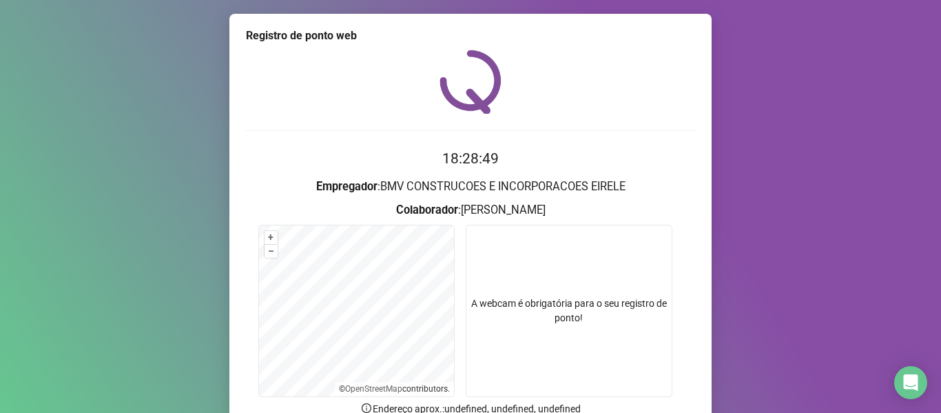
scroll to position [125, 0]
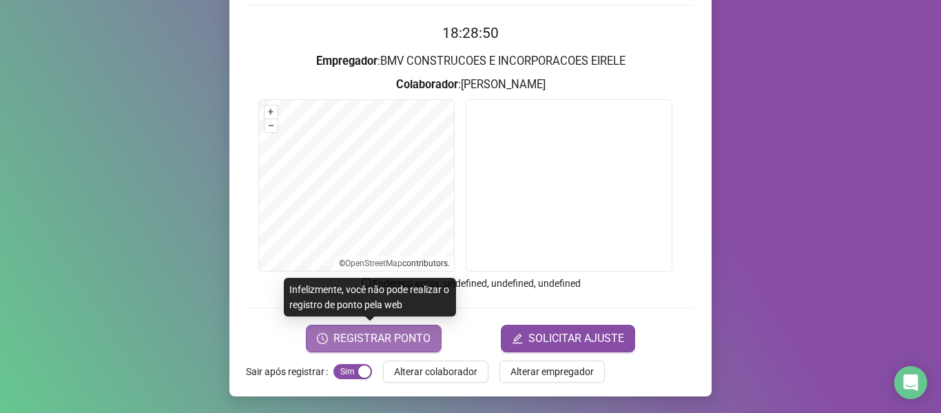
click at [393, 339] on span "REGISTRAR PONTO" at bounding box center [381, 338] width 97 height 17
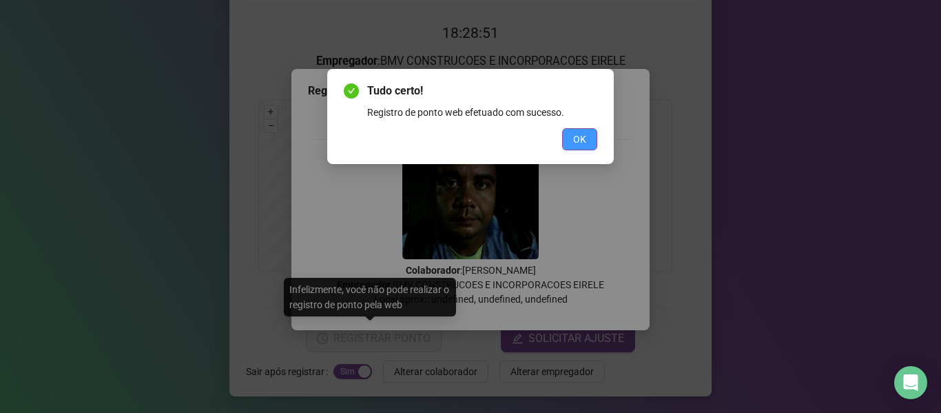
click at [581, 135] on span "OK" at bounding box center [579, 139] width 13 height 15
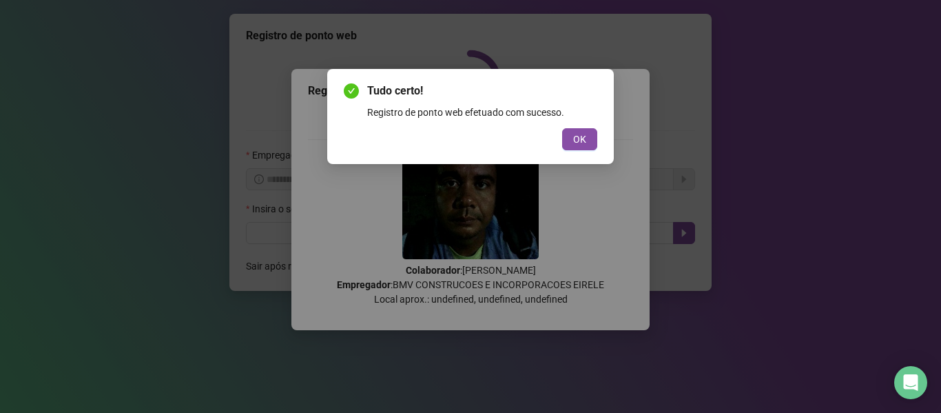
scroll to position [0, 0]
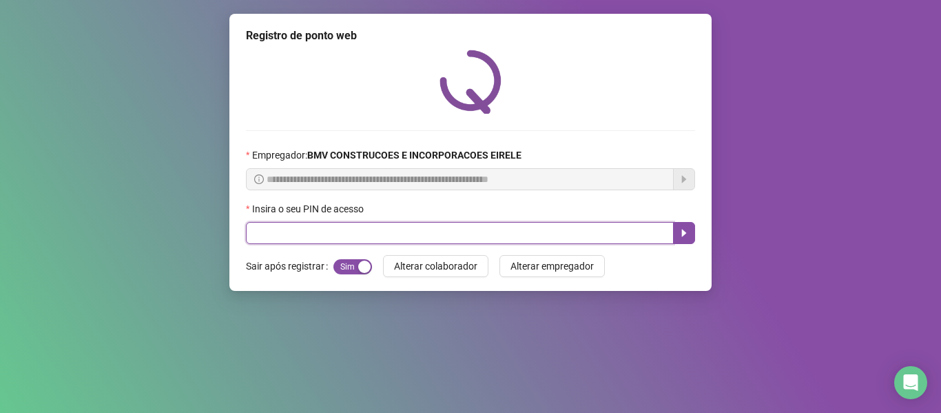
click at [569, 234] on input "text" at bounding box center [460, 233] width 428 height 22
type input "*****"
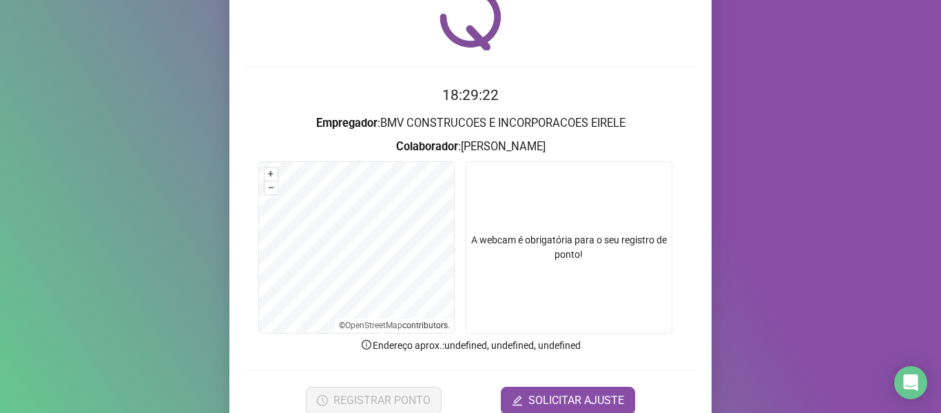
scroll to position [125, 0]
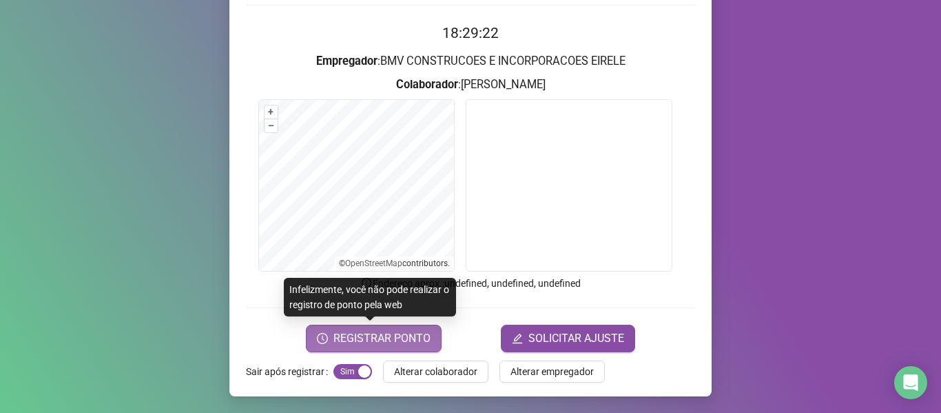
click at [387, 338] on span "REGISTRAR PONTO" at bounding box center [381, 338] width 97 height 17
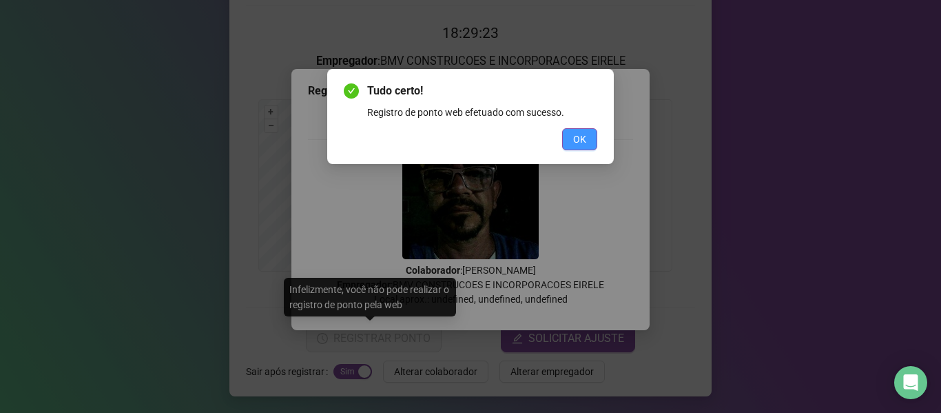
click at [591, 138] on button "OK" at bounding box center [579, 139] width 35 height 22
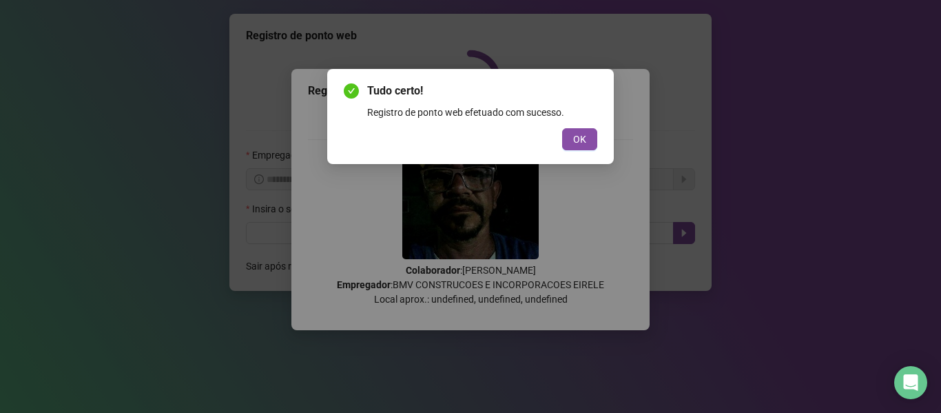
scroll to position [0, 0]
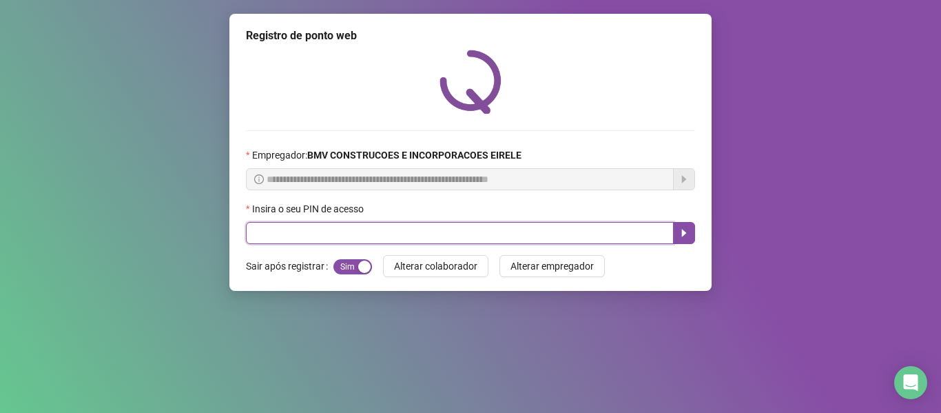
click at [622, 242] on input "text" at bounding box center [460, 233] width 428 height 22
type input "*****"
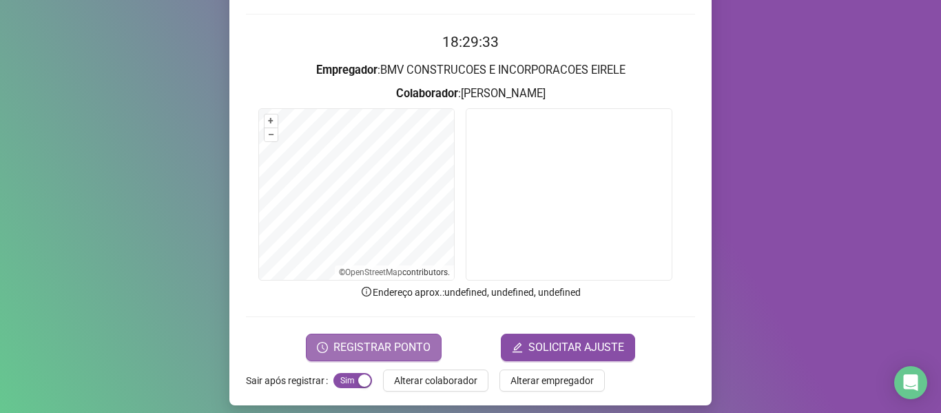
scroll to position [125, 0]
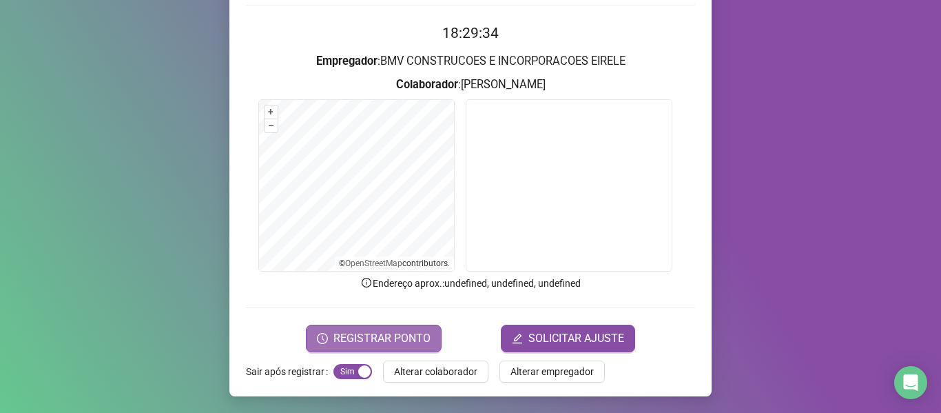
click at [375, 334] on span "REGISTRAR PONTO" at bounding box center [381, 338] width 97 height 17
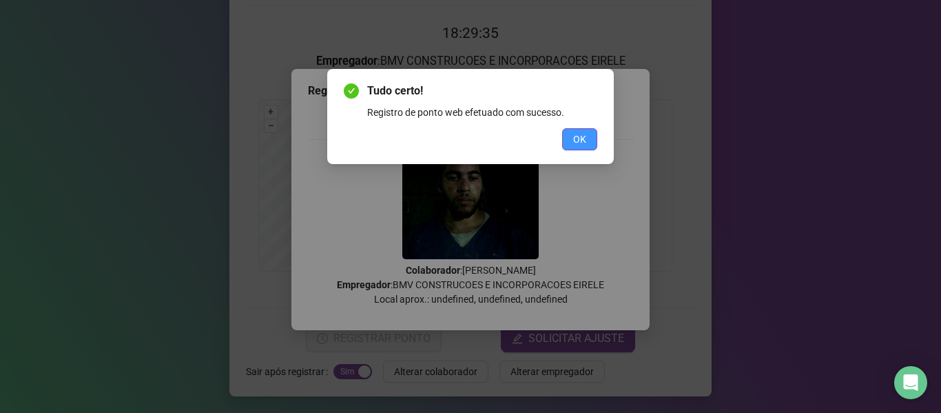
click at [583, 134] on span "OK" at bounding box center [579, 139] width 13 height 15
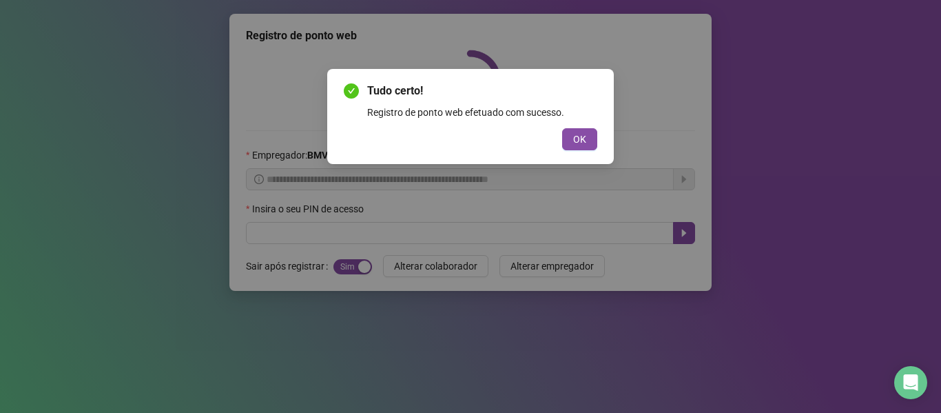
scroll to position [0, 0]
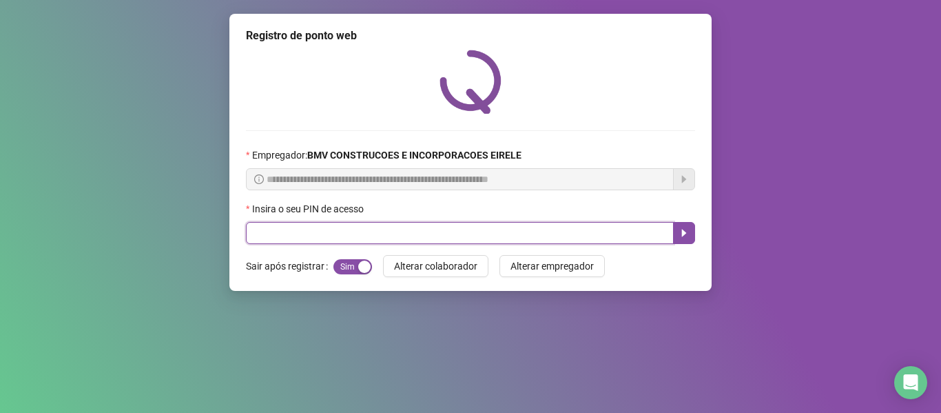
click at [601, 231] on input "text" at bounding box center [460, 233] width 428 height 22
type input "*****"
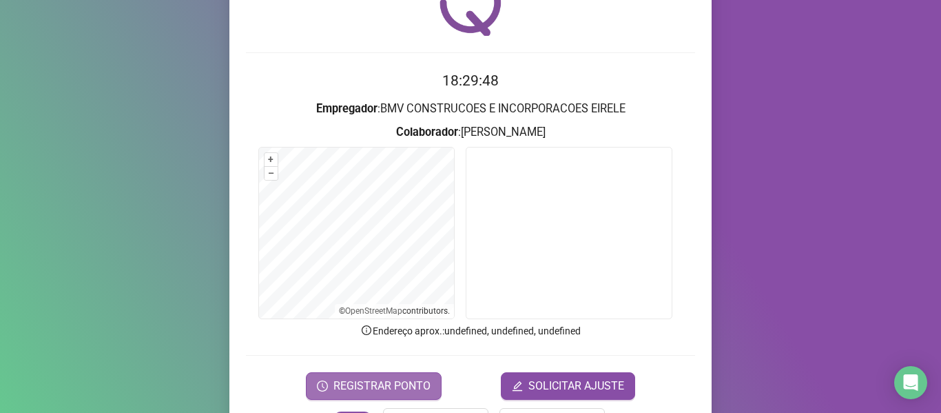
scroll to position [125, 0]
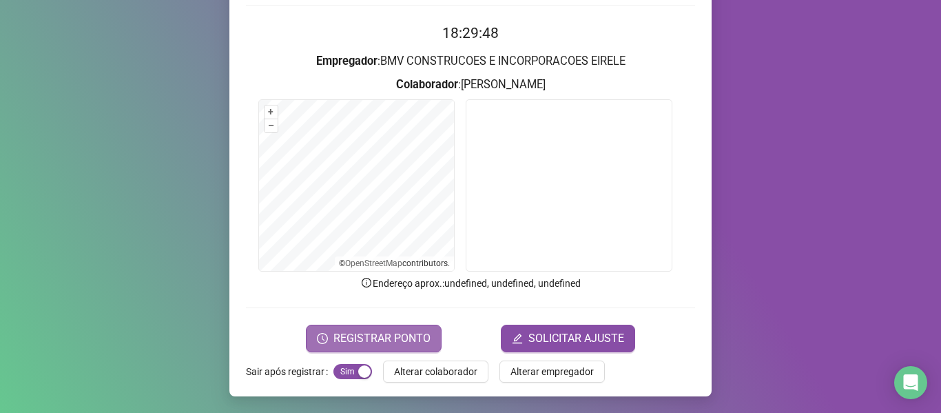
click at [374, 329] on button "REGISTRAR PONTO" at bounding box center [374, 338] width 136 height 28
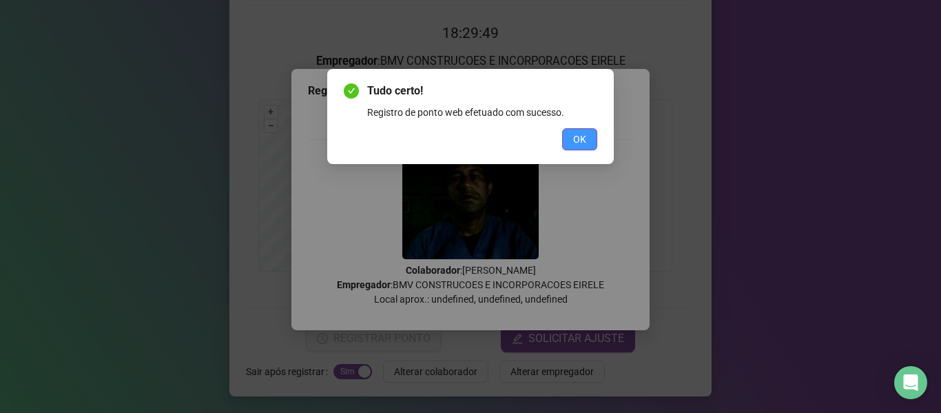
click at [581, 138] on span "OK" at bounding box center [579, 139] width 13 height 15
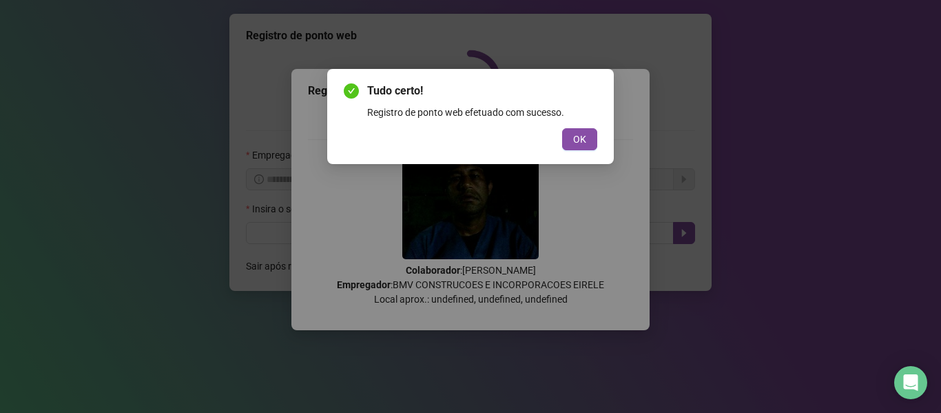
scroll to position [0, 0]
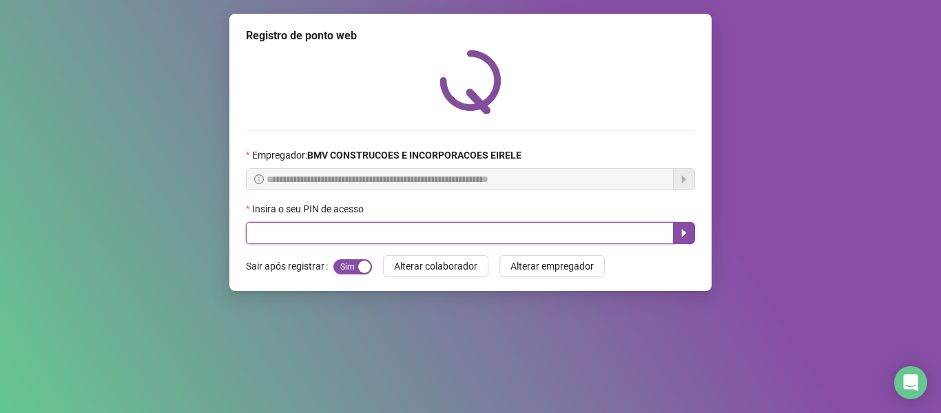
click at [608, 229] on input "text" at bounding box center [460, 233] width 428 height 22
type input "*****"
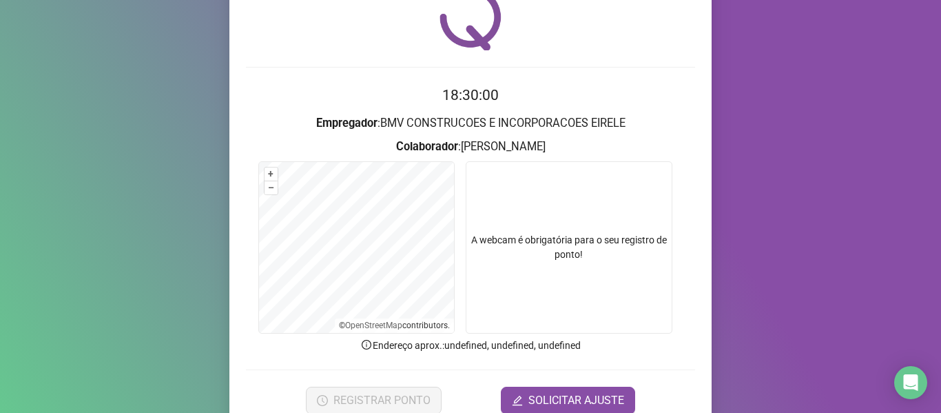
scroll to position [125, 0]
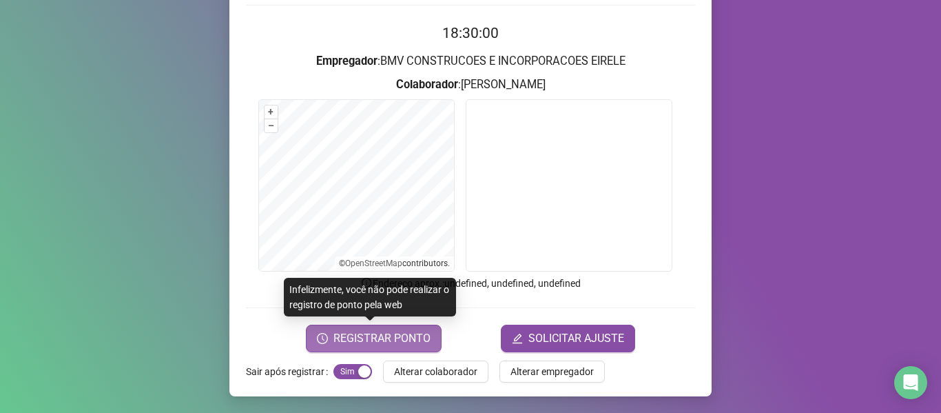
click at [381, 331] on span "REGISTRAR PONTO" at bounding box center [381, 338] width 97 height 17
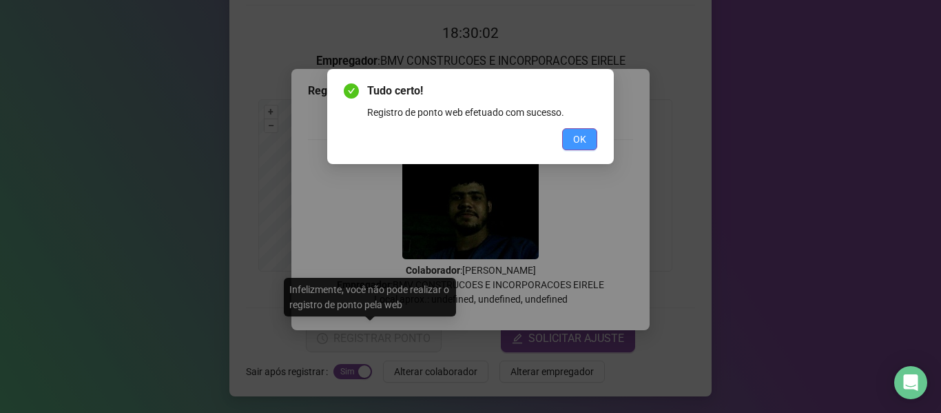
click at [587, 138] on button "OK" at bounding box center [579, 139] width 35 height 22
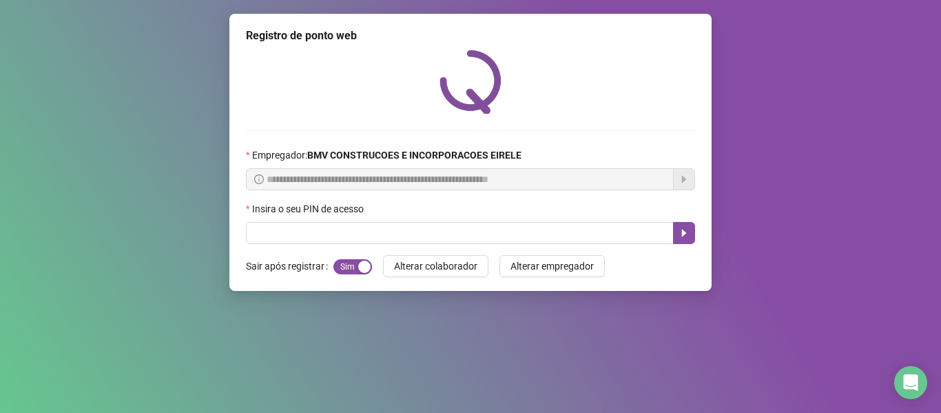
scroll to position [0, 0]
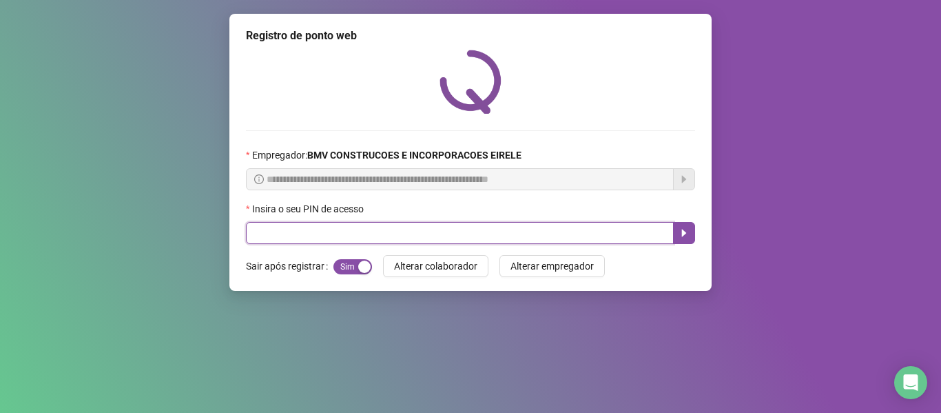
click at [643, 234] on input "text" at bounding box center [460, 233] width 428 height 22
type input "*****"
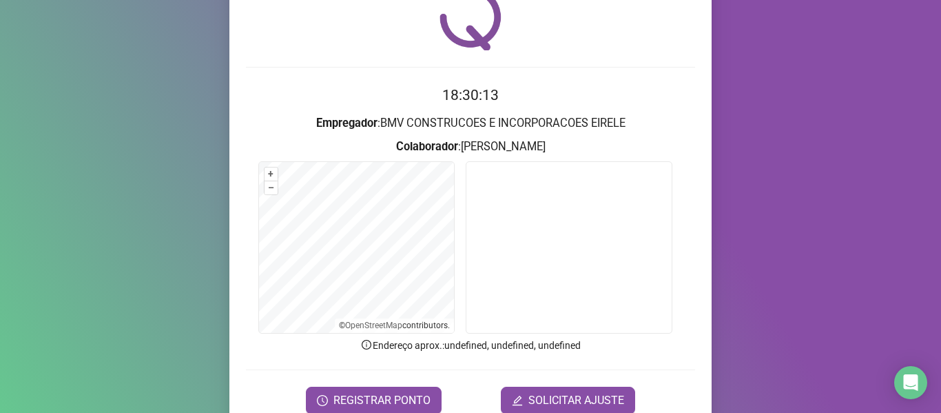
scroll to position [125, 0]
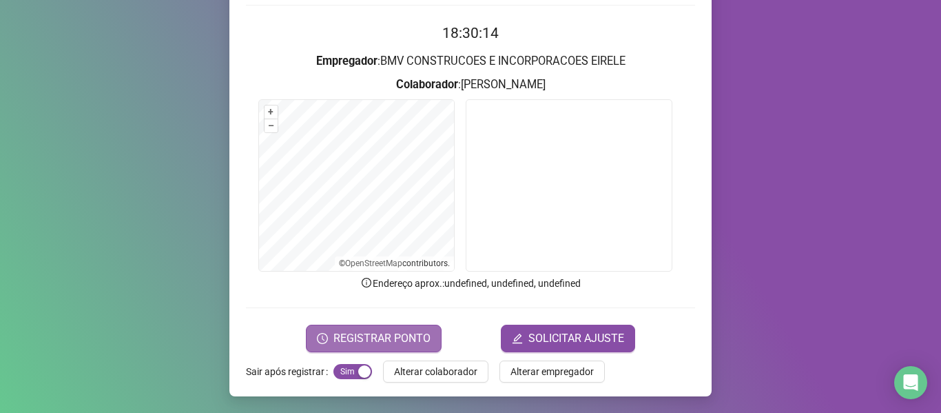
click at [372, 336] on span "REGISTRAR PONTO" at bounding box center [381, 338] width 97 height 17
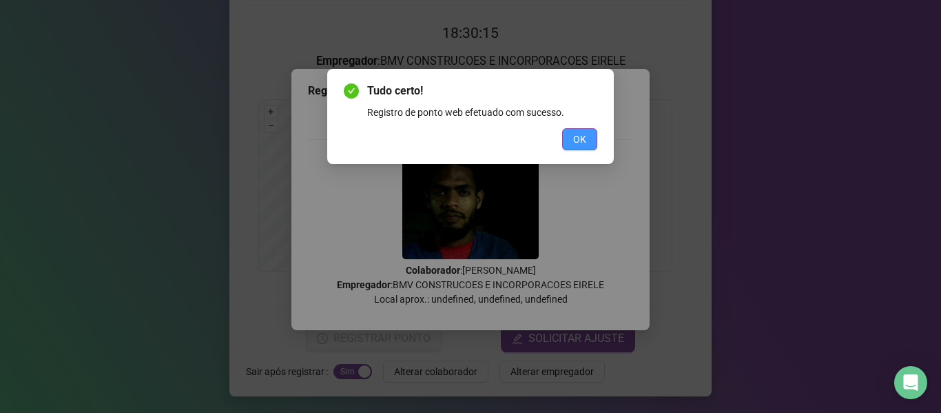
click at [568, 130] on button "OK" at bounding box center [579, 139] width 35 height 22
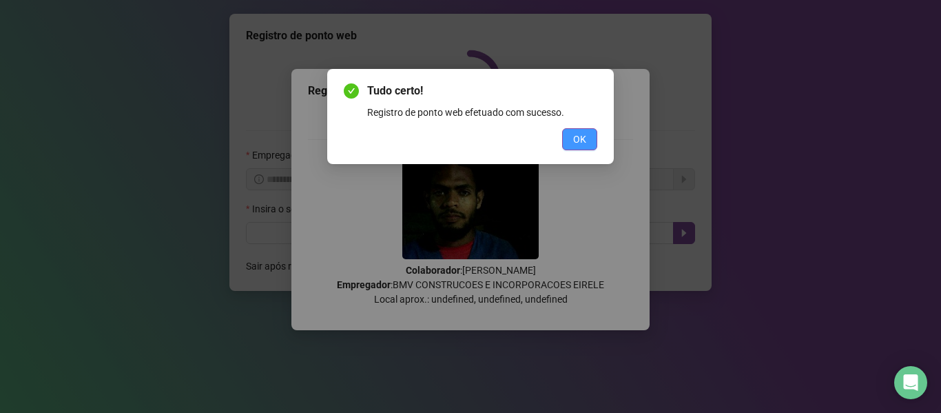
scroll to position [0, 0]
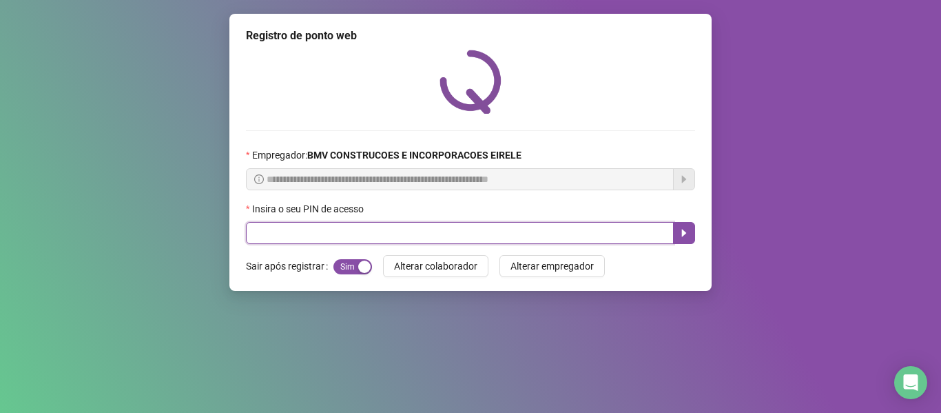
click at [539, 227] on input "text" at bounding box center [460, 233] width 428 height 22
